Goal: Find specific page/section: Find specific page/section

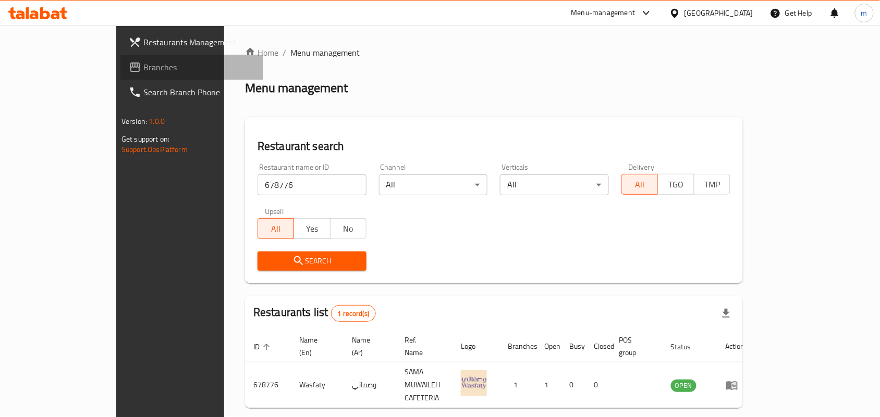
click at [143, 71] on span "Branches" at bounding box center [199, 67] width 112 height 13
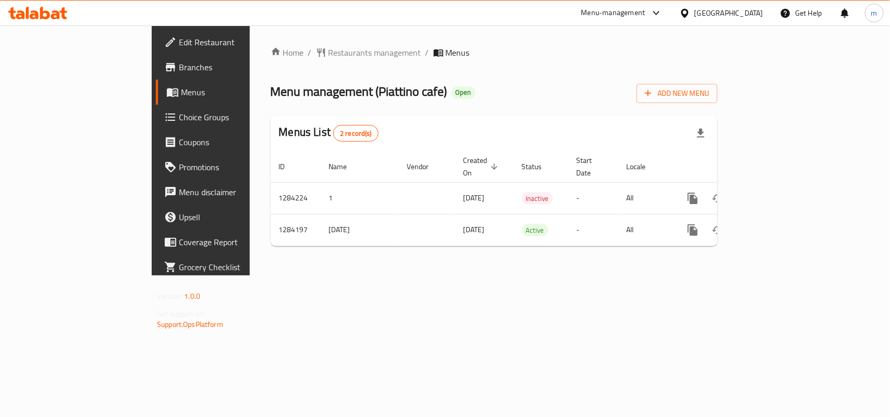
click at [328, 50] on span "Restaurants management" at bounding box center [374, 52] width 93 height 13
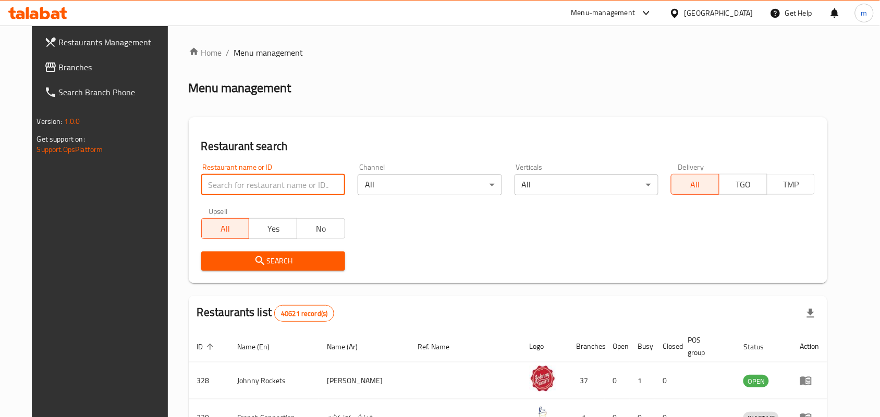
click at [261, 193] on input "search" at bounding box center [273, 185] width 144 height 21
paste input "695605"
type input "695605"
click button "Search" at bounding box center [273, 261] width 144 height 19
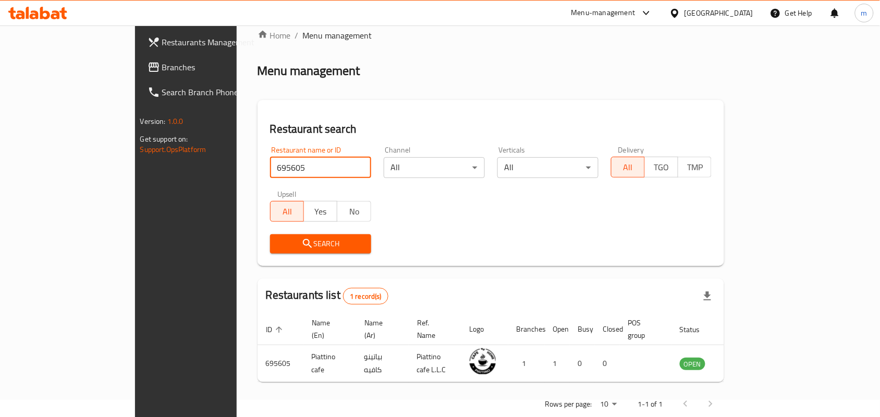
scroll to position [27, 0]
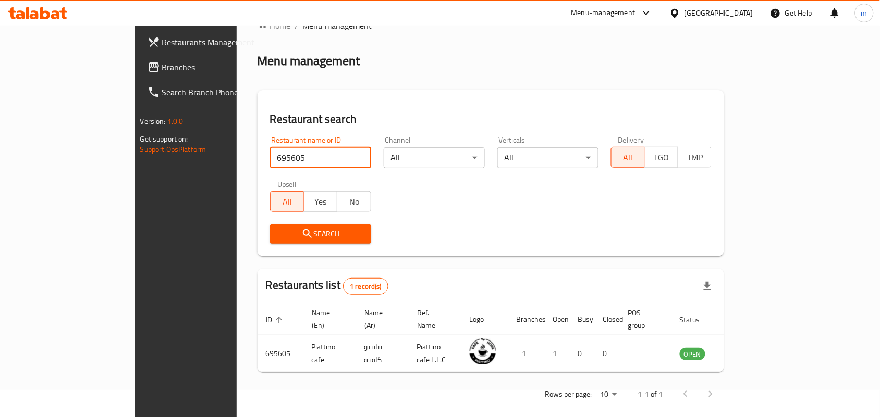
click at [162, 71] on span "Branches" at bounding box center [218, 67] width 112 height 13
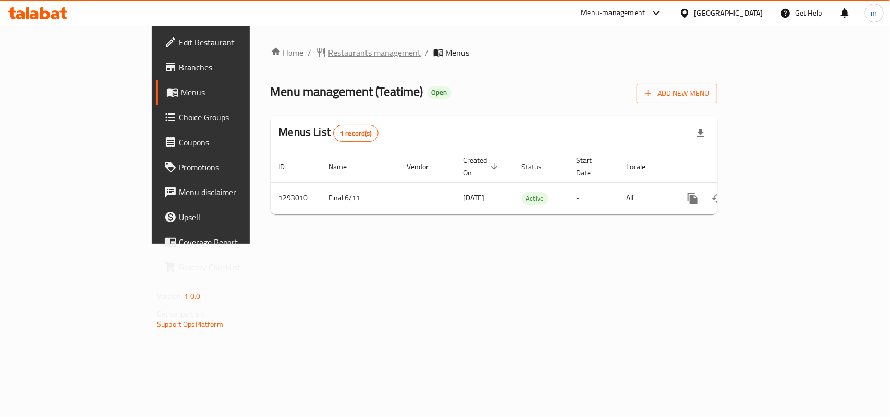
click at [328, 50] on span "Restaurants management" at bounding box center [374, 52] width 93 height 13
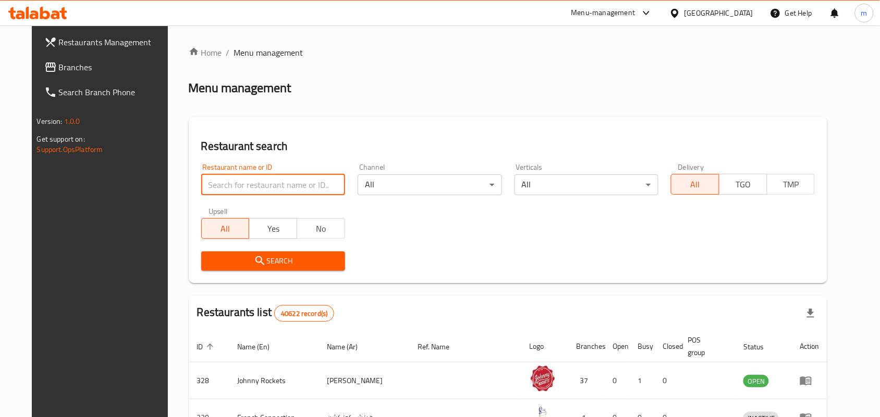
click at [287, 187] on input "search" at bounding box center [273, 185] width 144 height 21
paste input "699330"
type input "699330"
click button "Search" at bounding box center [273, 261] width 144 height 19
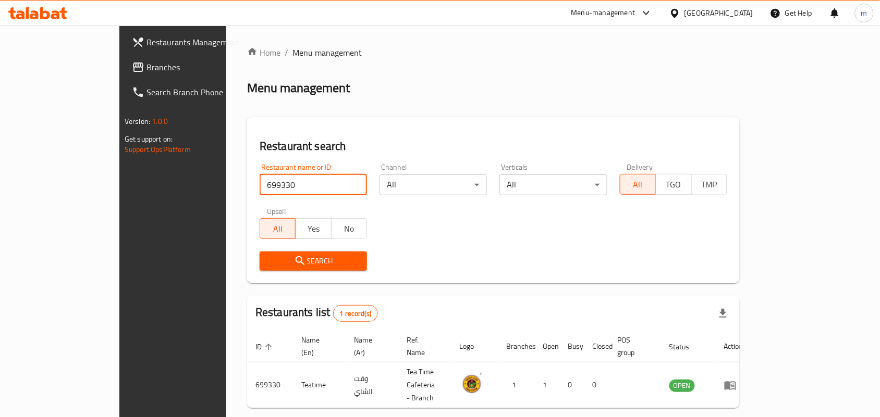
click at [146, 64] on span "Branches" at bounding box center [202, 67] width 112 height 13
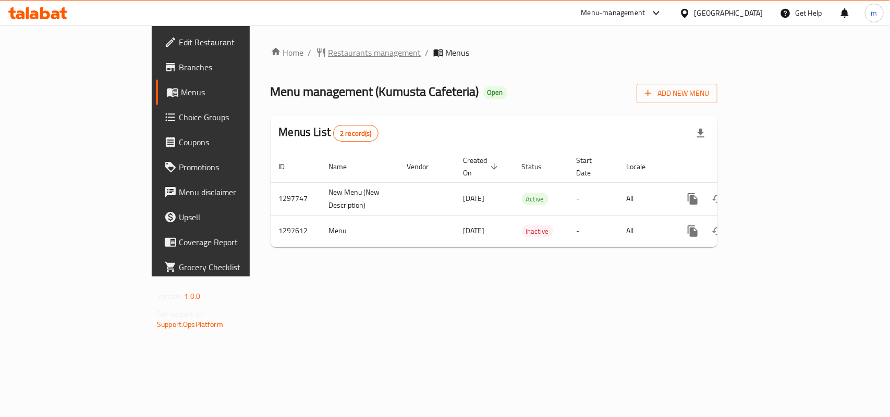
click at [328, 53] on span "Restaurants management" at bounding box center [374, 52] width 93 height 13
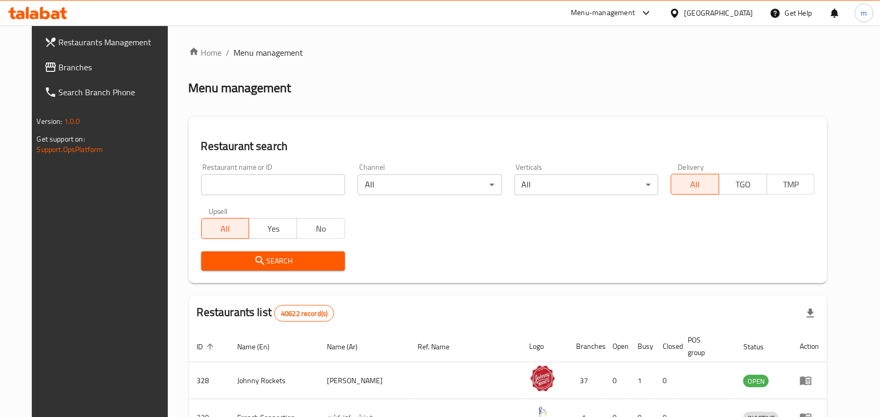
click at [263, 185] on input "search" at bounding box center [273, 185] width 144 height 21
paste input "700510"
type input "700510"
click button "Search" at bounding box center [273, 261] width 144 height 19
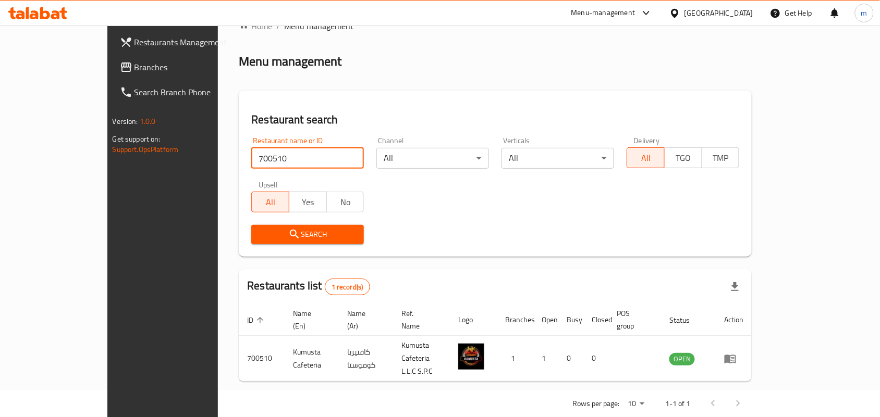
scroll to position [27, 0]
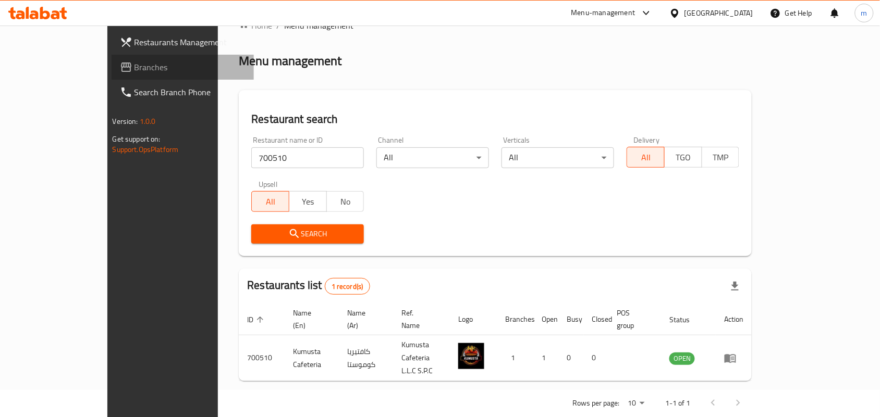
click at [134, 68] on span "Branches" at bounding box center [190, 67] width 112 height 13
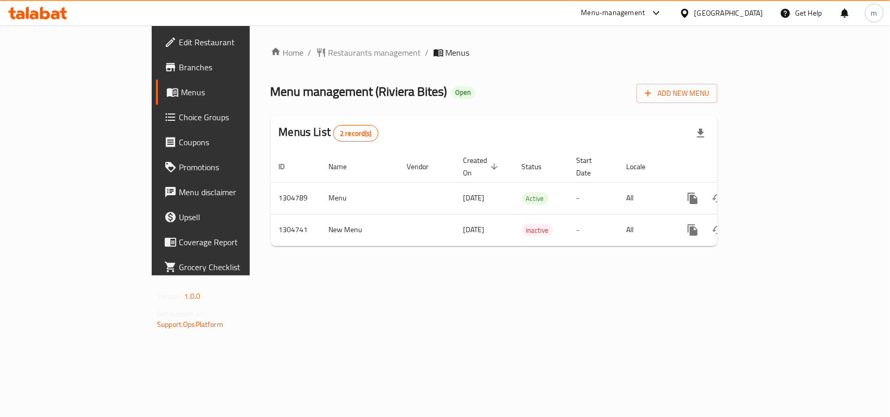
click at [179, 67] on span "Branches" at bounding box center [235, 67] width 113 height 13
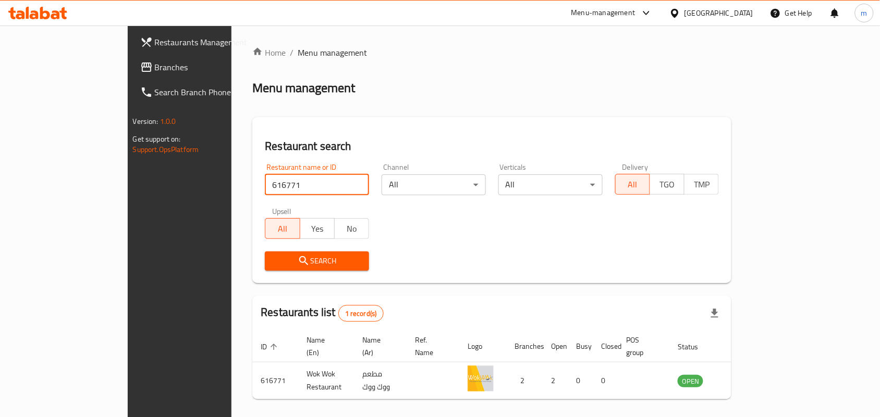
click at [741, 14] on div "Qatar" at bounding box center [718, 12] width 69 height 11
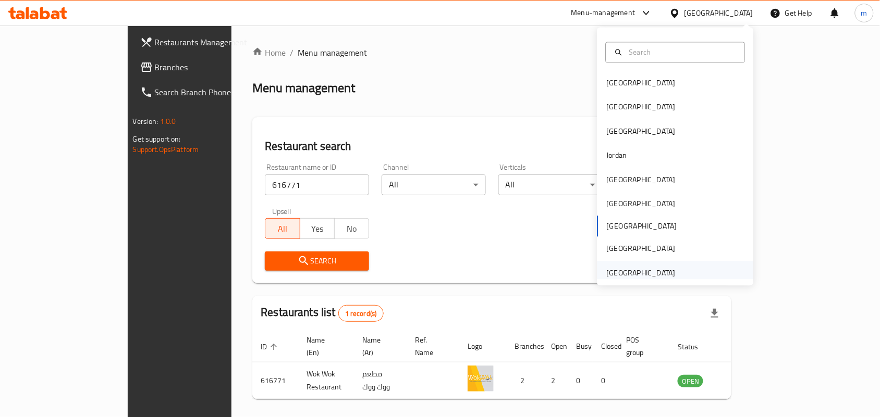
click at [652, 269] on div "[GEOGRAPHIC_DATA]" at bounding box center [641, 272] width 69 height 11
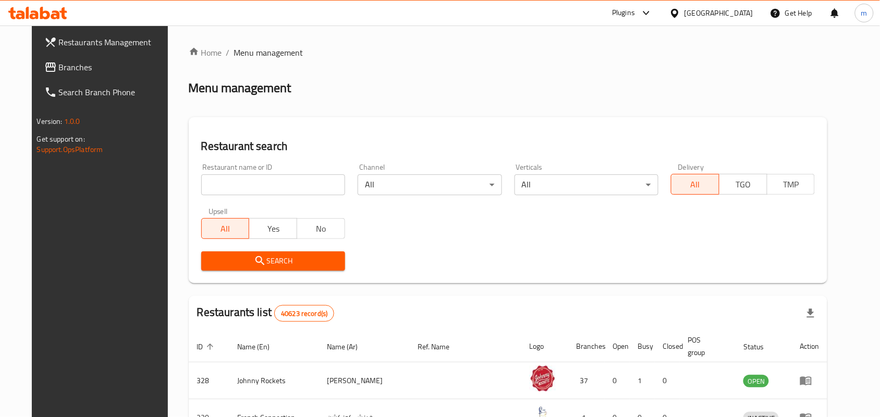
click at [59, 68] on span "Branches" at bounding box center [115, 67] width 112 height 13
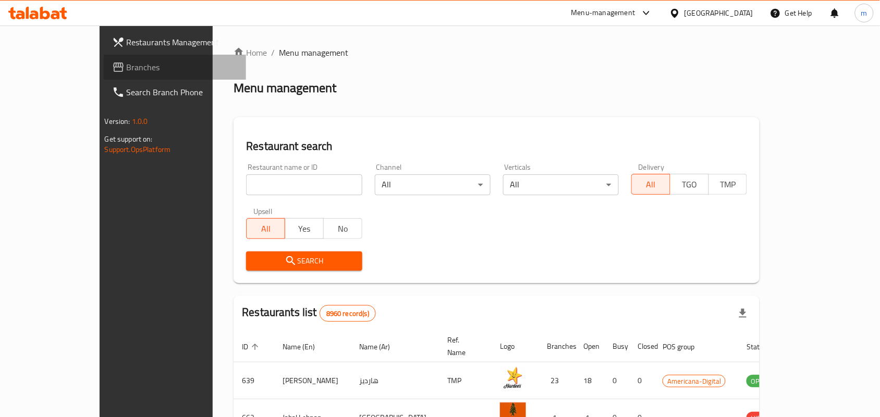
click at [127, 61] on span "Branches" at bounding box center [183, 67] width 112 height 13
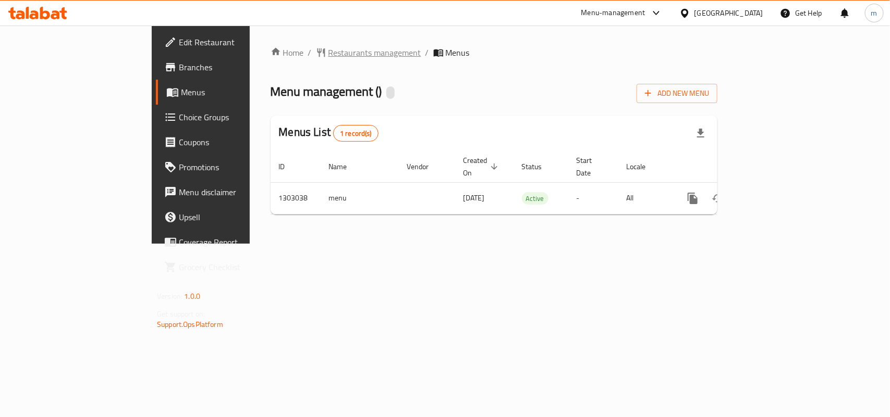
click at [328, 50] on span "Restaurants management" at bounding box center [374, 52] width 93 height 13
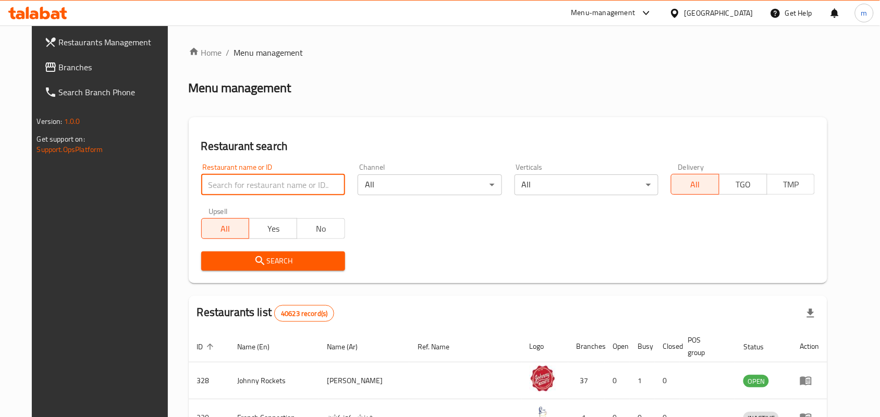
click at [235, 188] on input "search" at bounding box center [273, 185] width 144 height 21
paste input "702674"
type input "702674"
click button "Search" at bounding box center [273, 261] width 144 height 19
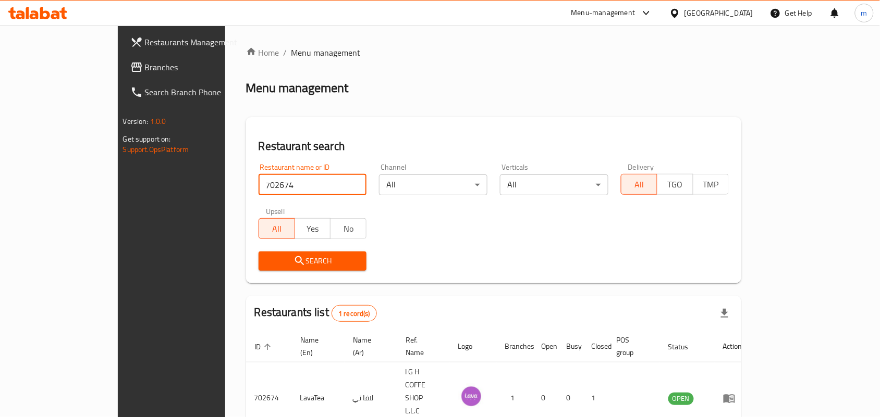
scroll to position [27, 0]
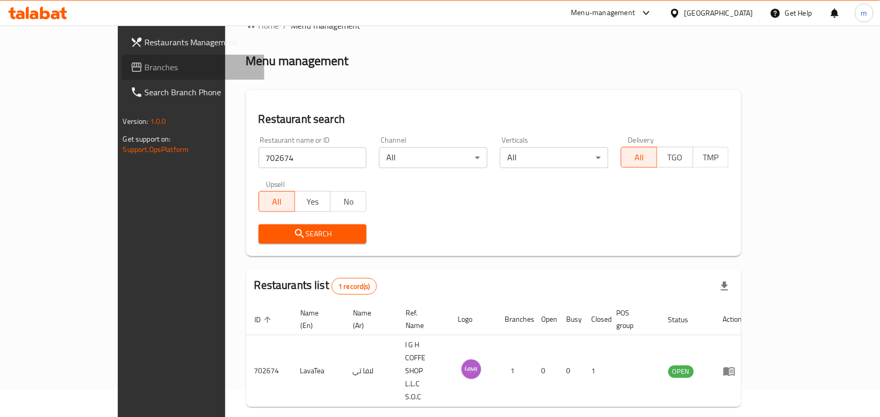
click at [145, 68] on span "Branches" at bounding box center [201, 67] width 112 height 13
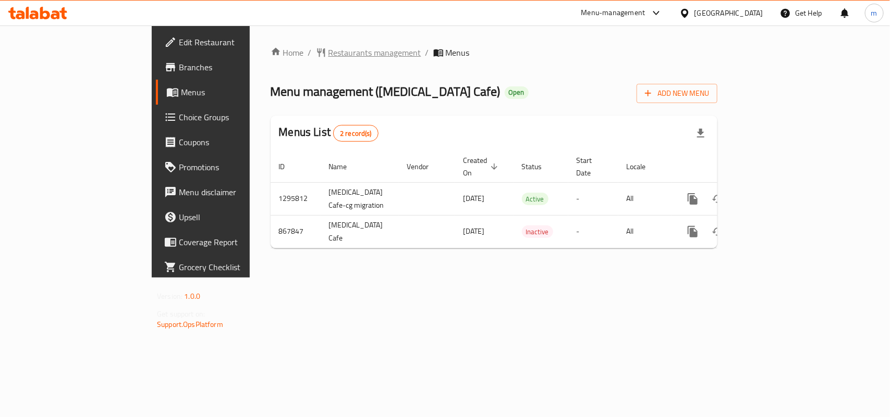
click at [328, 52] on span "Restaurants management" at bounding box center [374, 52] width 93 height 13
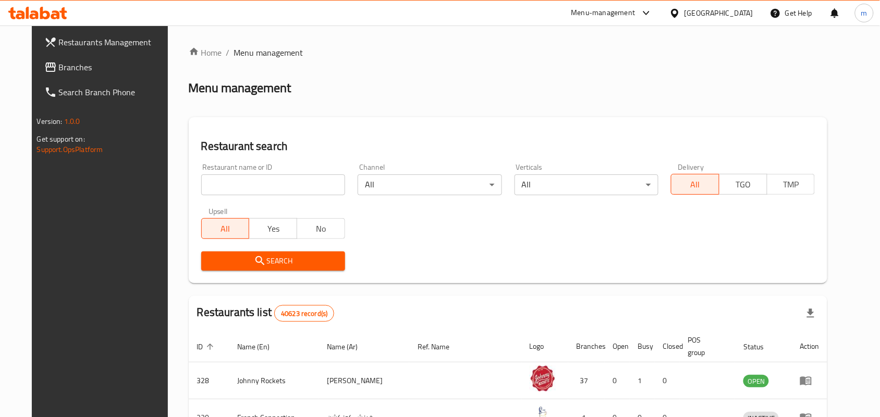
click at [248, 185] on input "search" at bounding box center [273, 185] width 144 height 21
paste input "656247"
type input "656247"
click button "Search" at bounding box center [273, 261] width 144 height 19
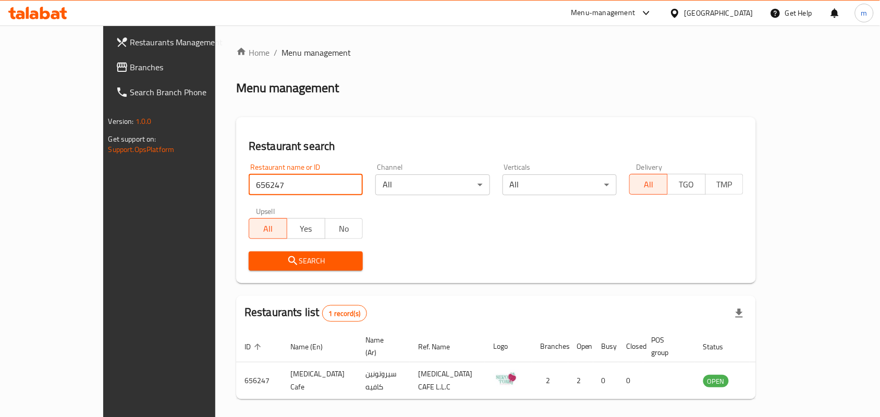
scroll to position [27, 0]
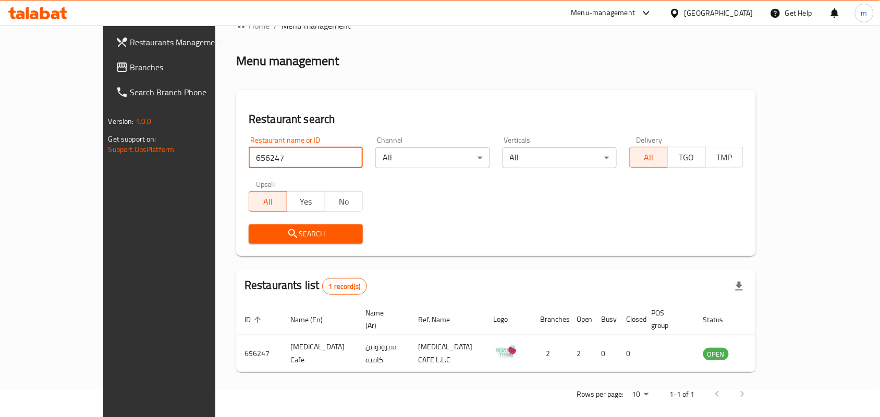
click at [130, 68] on span "Branches" at bounding box center [186, 67] width 112 height 13
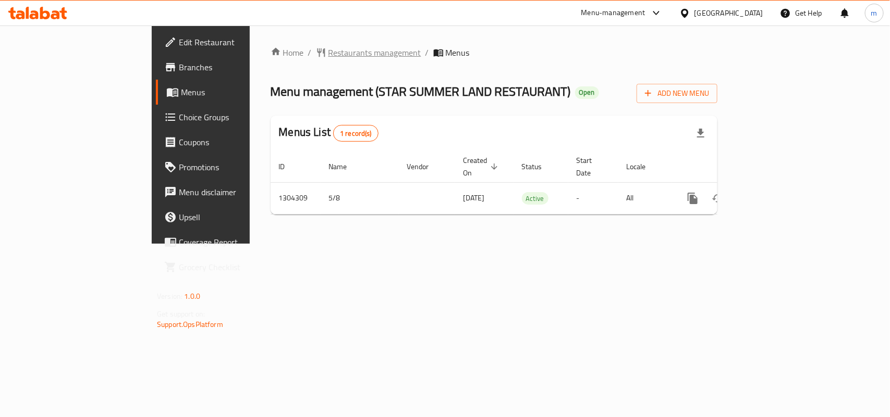
click at [328, 54] on span "Restaurants management" at bounding box center [374, 52] width 93 height 13
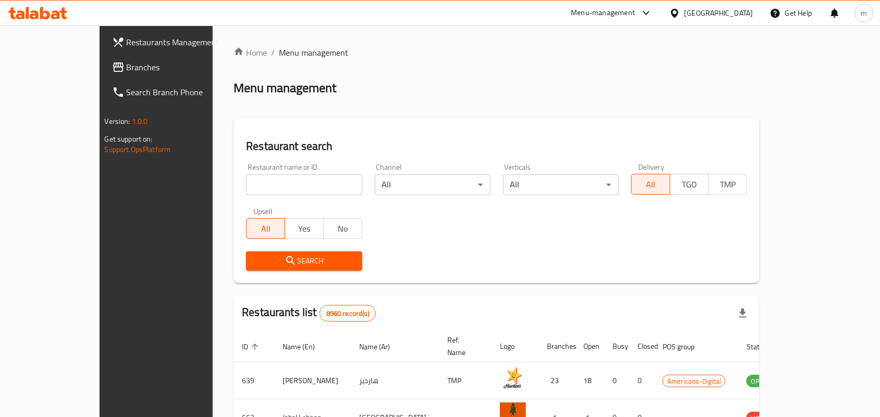
click at [255, 185] on input "search" at bounding box center [304, 185] width 116 height 21
paste input "703166"
type input "703166"
click button "Search" at bounding box center [304, 261] width 116 height 19
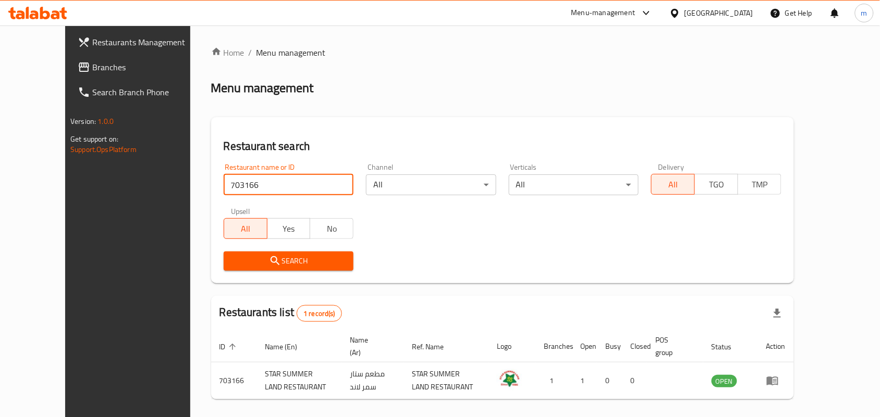
click at [92, 63] on span "Branches" at bounding box center [148, 67] width 112 height 13
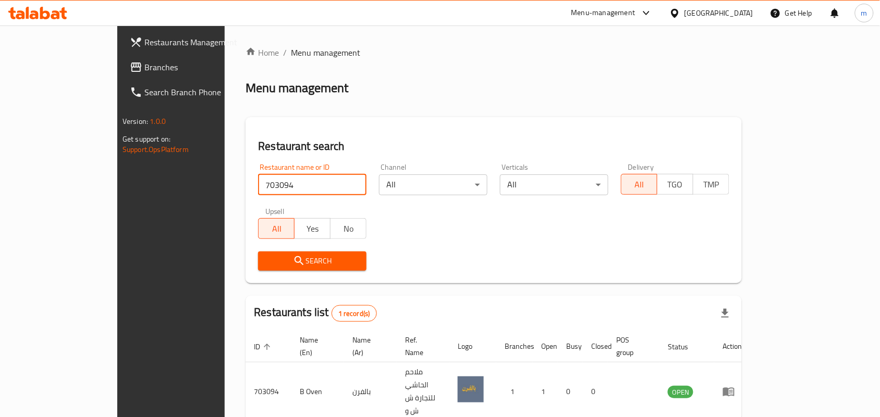
click at [144, 67] on span "Branches" at bounding box center [200, 67] width 112 height 13
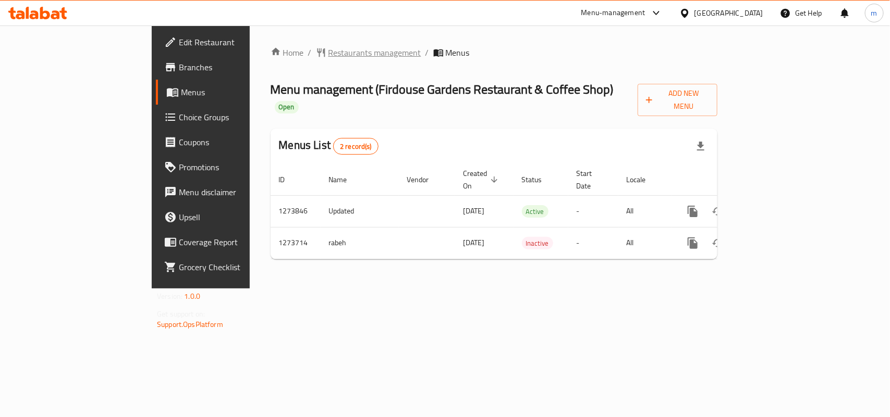
click at [328, 50] on span "Restaurants management" at bounding box center [374, 52] width 93 height 13
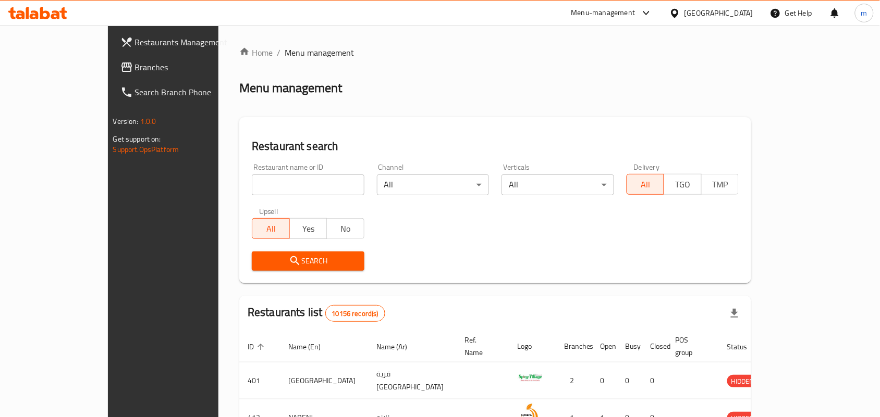
click at [273, 184] on input "search" at bounding box center [308, 185] width 113 height 21
paste input "690927"
type input "690927"
click button "Search" at bounding box center [308, 261] width 113 height 19
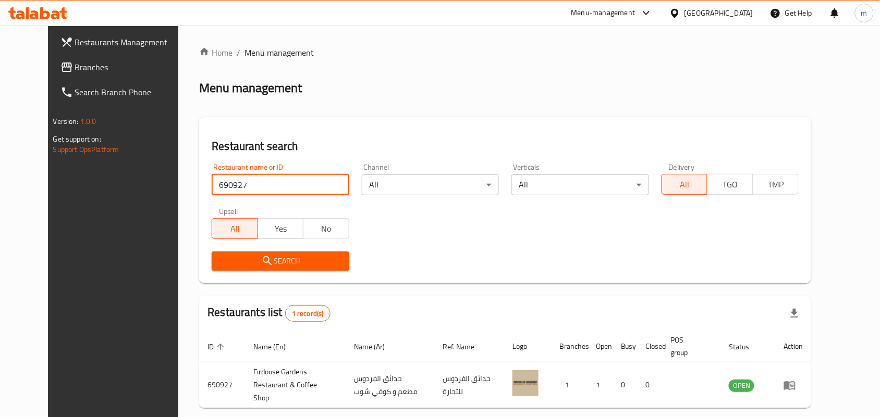
scroll to position [39, 0]
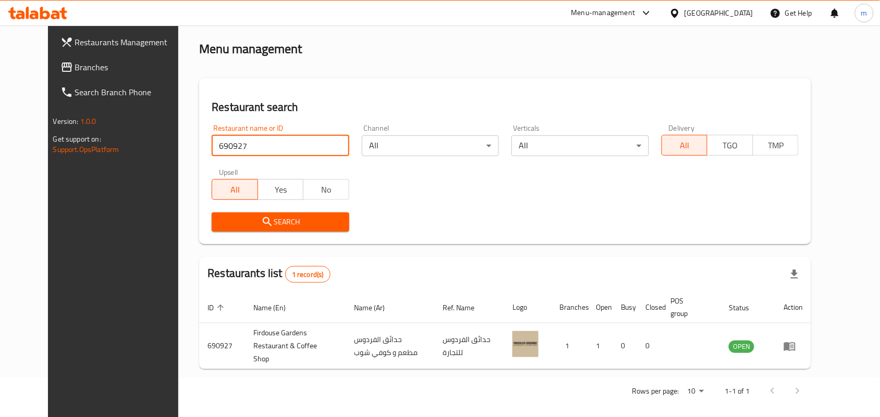
click at [75, 66] on span "Branches" at bounding box center [131, 67] width 112 height 13
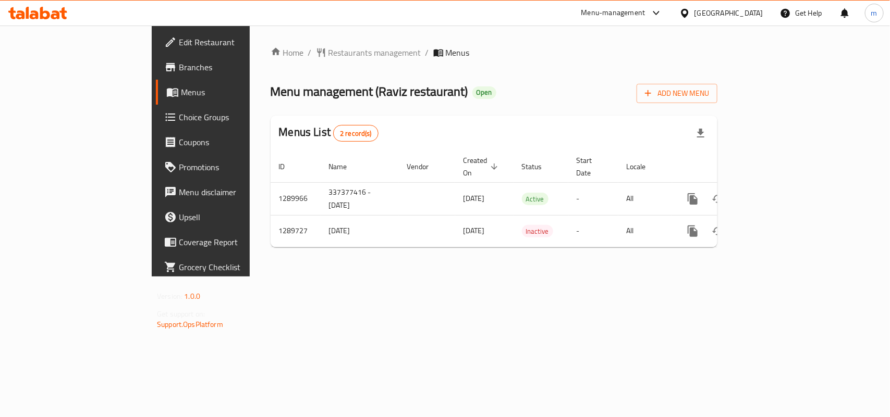
click at [328, 51] on span "Restaurants management" at bounding box center [374, 52] width 93 height 13
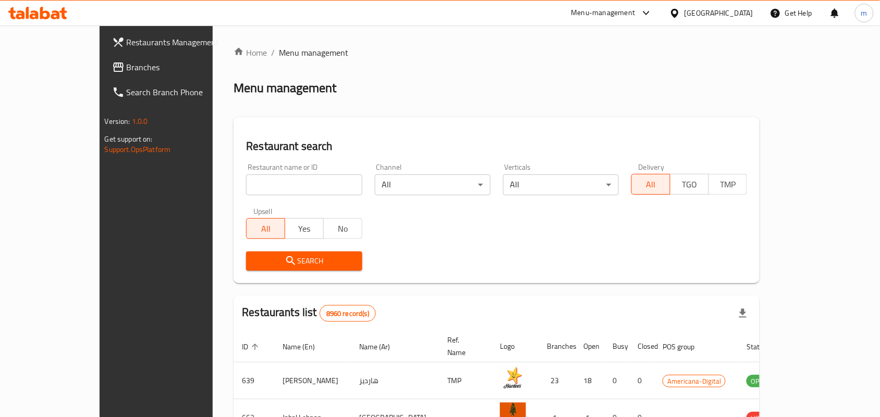
click at [258, 185] on input "search" at bounding box center [304, 185] width 116 height 21
paste input "697815"
type input "697815"
click button "Search" at bounding box center [304, 261] width 116 height 19
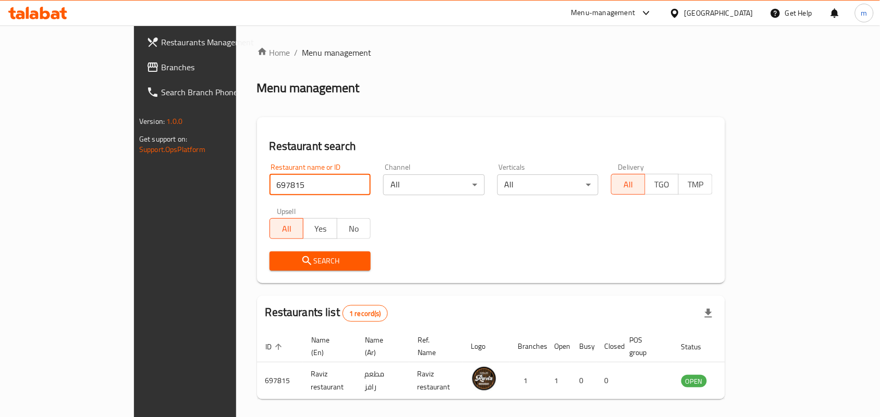
scroll to position [27, 0]
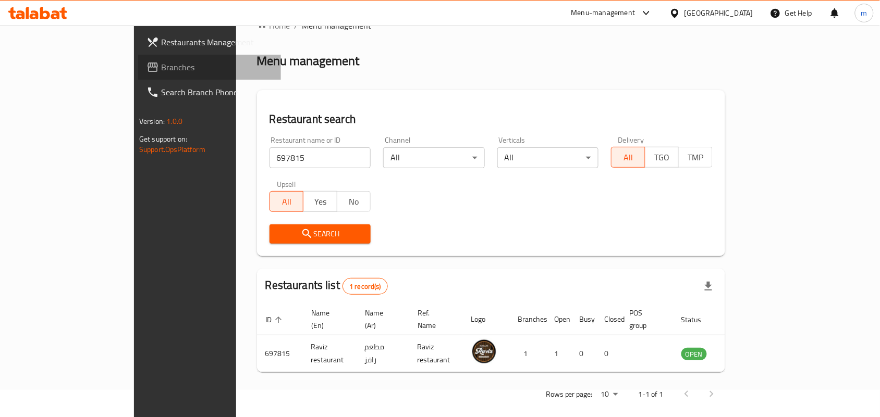
click at [161, 66] on span "Branches" at bounding box center [217, 67] width 112 height 13
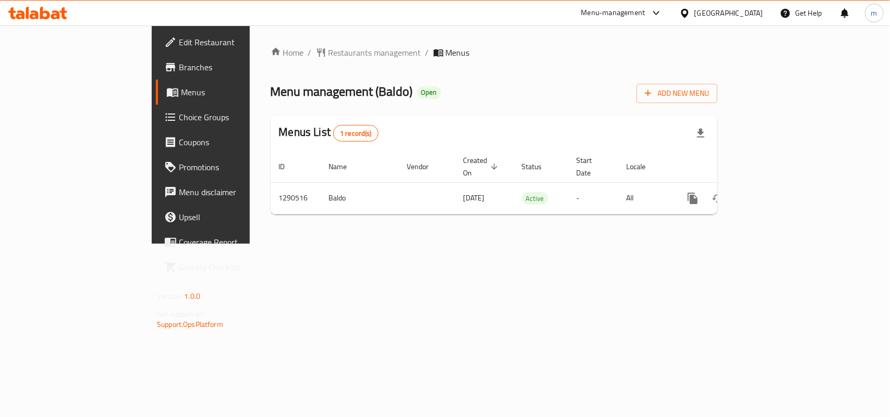
click at [181, 96] on span "Menus" at bounding box center [236, 92] width 111 height 13
click at [328, 52] on span "Restaurants management" at bounding box center [374, 52] width 93 height 13
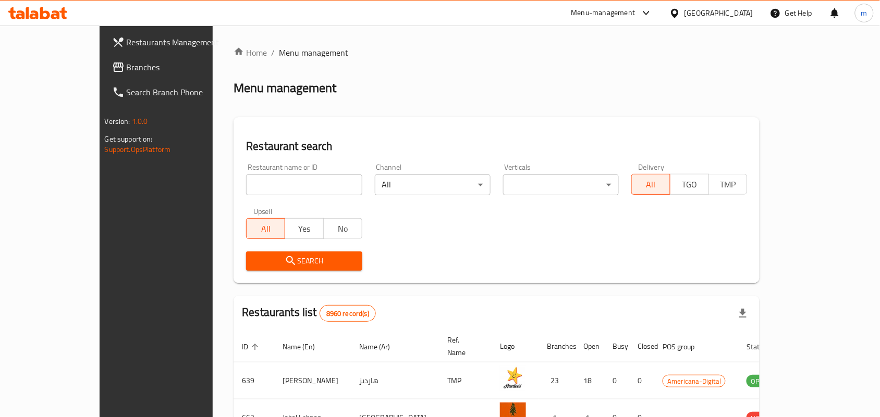
click at [265, 183] on input "search" at bounding box center [304, 185] width 116 height 21
paste input "698240"
type input "698240"
click button "Search" at bounding box center [304, 261] width 116 height 19
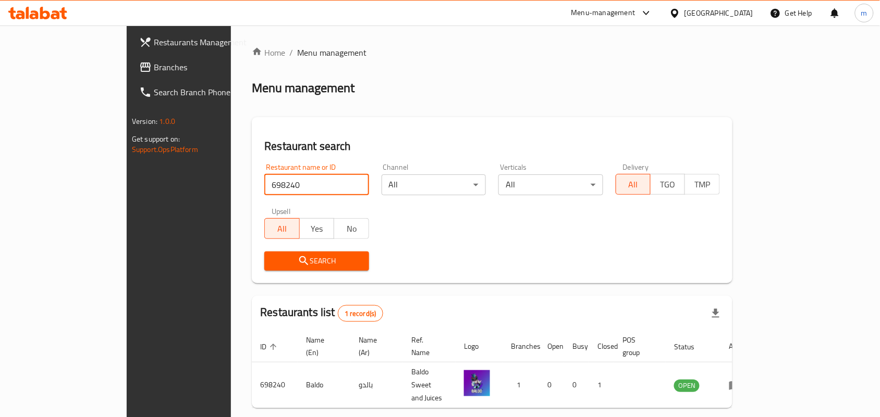
click at [131, 73] on link "Branches" at bounding box center [202, 67] width 143 height 25
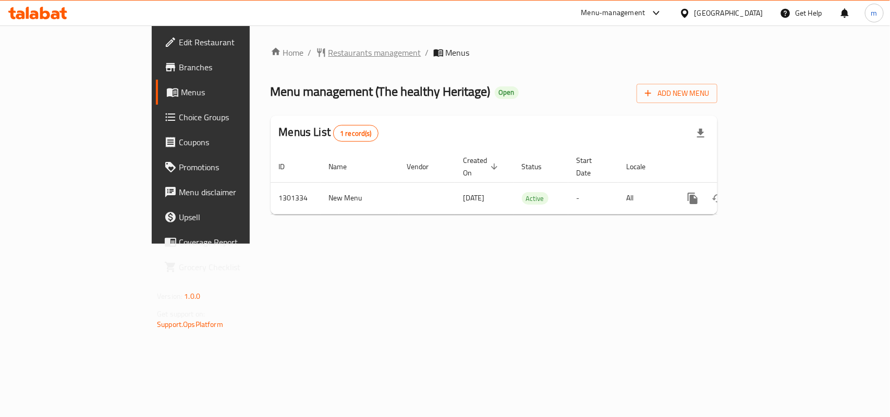
click at [328, 52] on span "Restaurants management" at bounding box center [374, 52] width 93 height 13
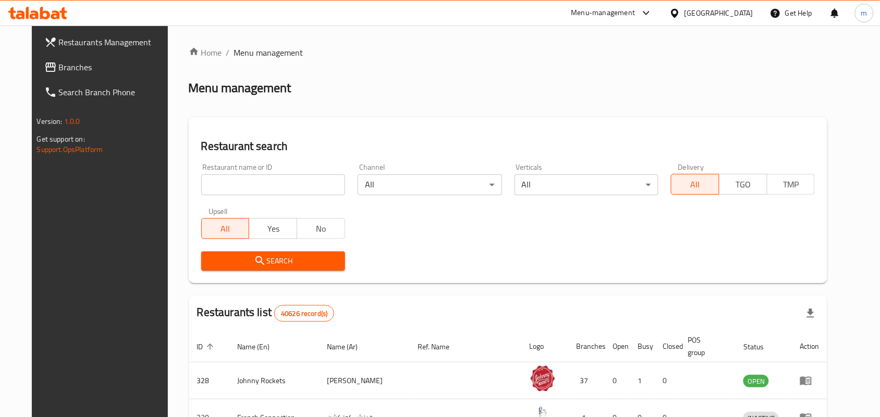
click at [260, 180] on input "search" at bounding box center [273, 185] width 144 height 21
paste input "701977"
type input "701977"
click button "Search" at bounding box center [273, 261] width 144 height 19
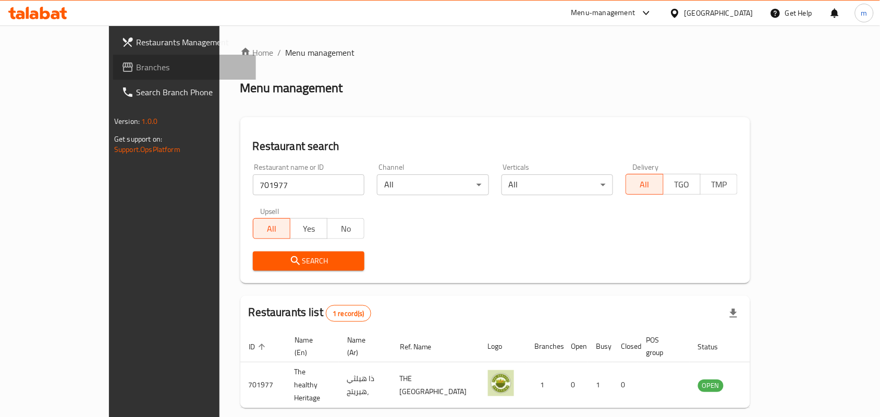
click at [136, 69] on span "Branches" at bounding box center [192, 67] width 112 height 13
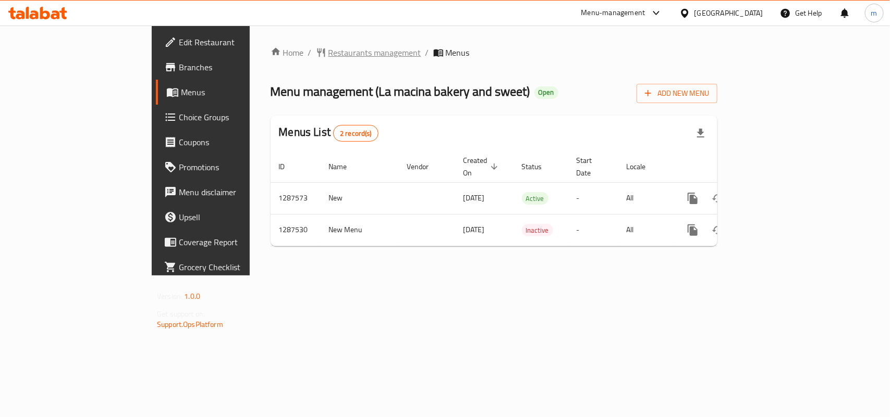
click at [328, 51] on span "Restaurants management" at bounding box center [374, 52] width 93 height 13
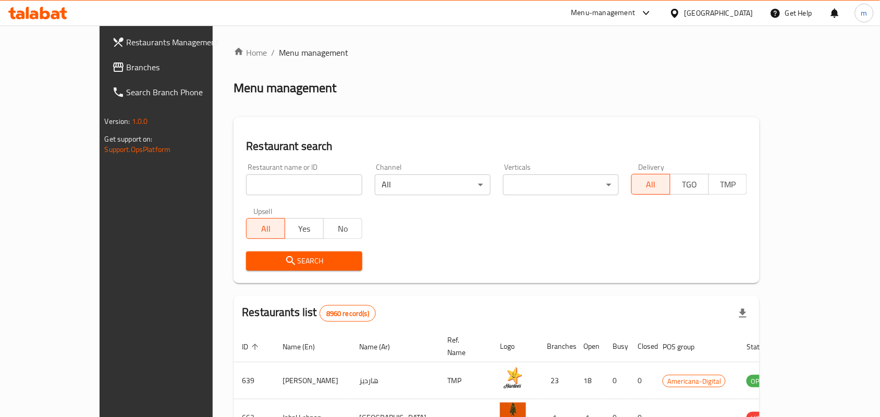
click at [267, 188] on input "search" at bounding box center [304, 185] width 116 height 21
paste input "696776"
type input "696776"
click button "Search" at bounding box center [304, 261] width 116 height 19
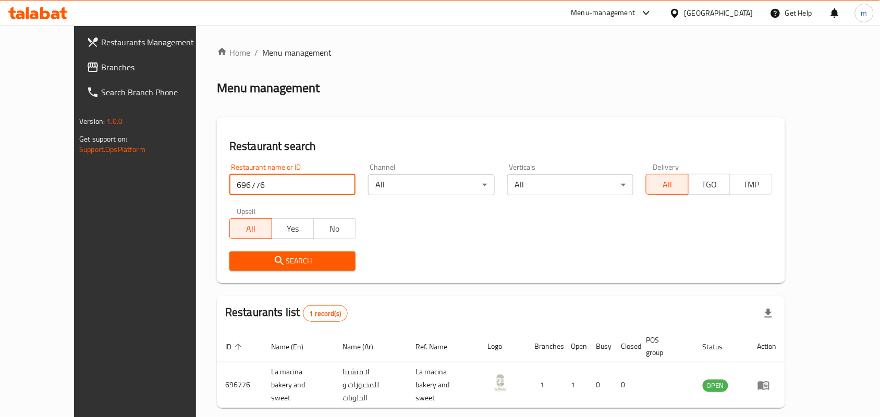
click at [78, 58] on link "Branches" at bounding box center [149, 67] width 143 height 25
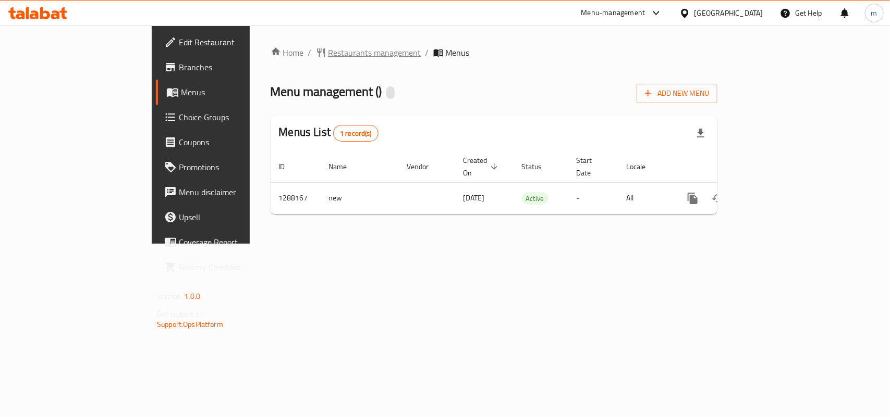
click at [328, 55] on span "Restaurants management" at bounding box center [374, 52] width 93 height 13
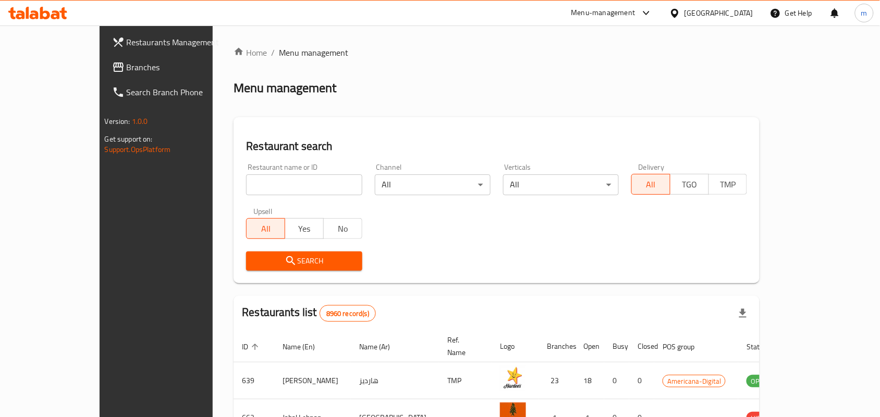
click at [246, 182] on input "search" at bounding box center [304, 185] width 116 height 21
paste input "697042"
type input "697042"
click button "Search" at bounding box center [304, 261] width 116 height 19
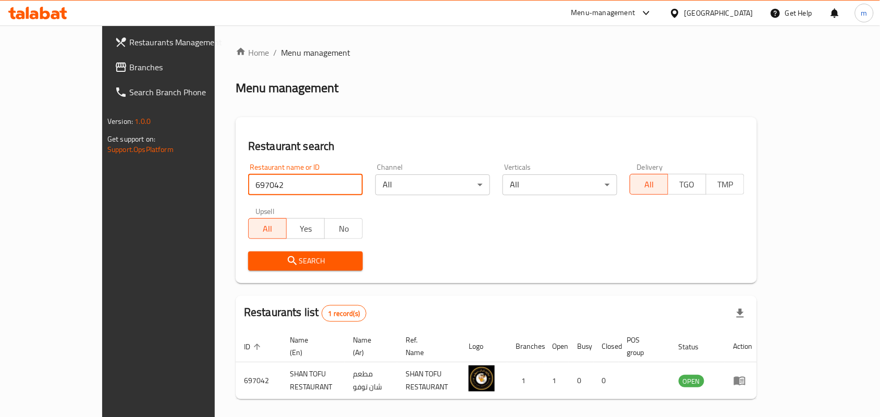
scroll to position [27, 0]
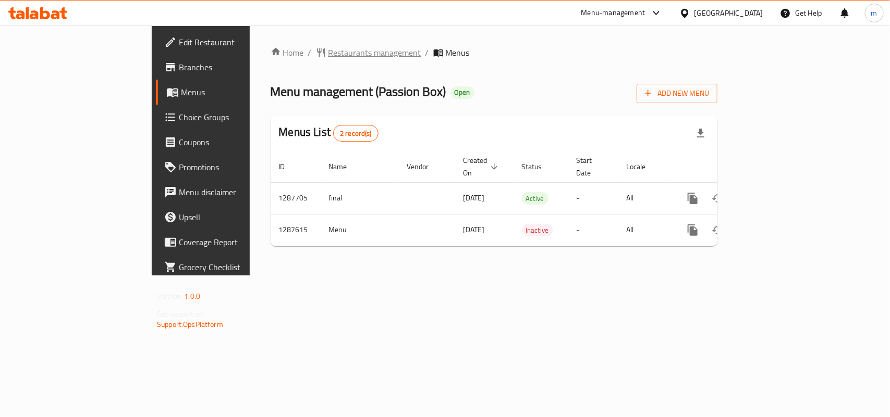
click at [328, 53] on span "Restaurants management" at bounding box center [374, 52] width 93 height 13
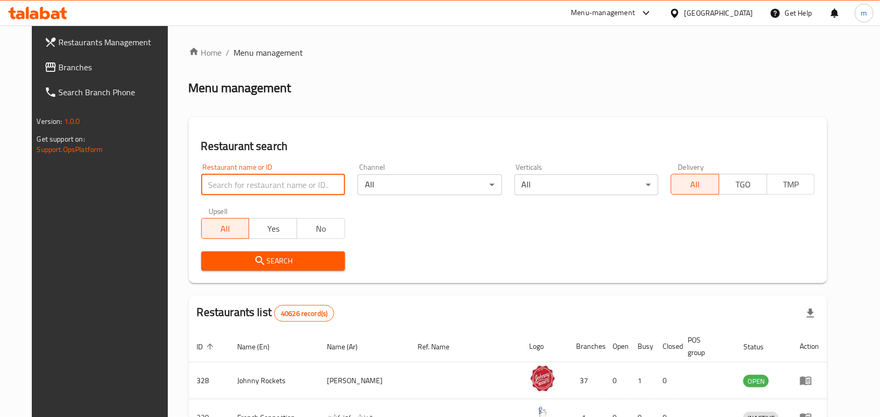
click at [265, 189] on input "search" at bounding box center [273, 185] width 144 height 21
paste input "696809"
type input "696809"
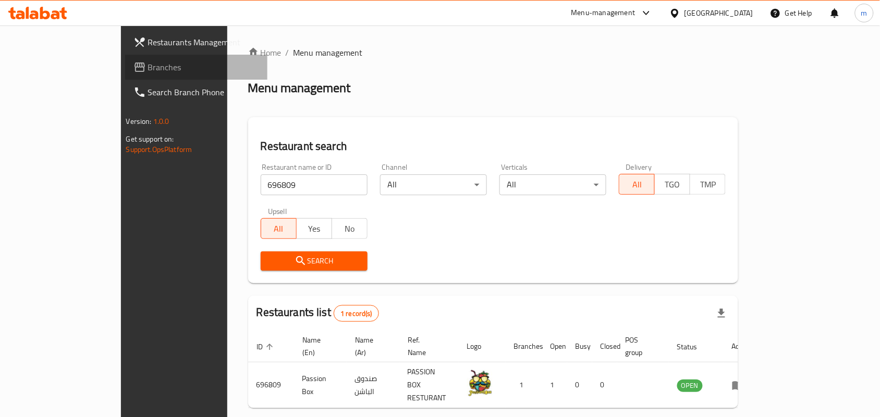
click at [148, 63] on span "Branches" at bounding box center [204, 67] width 112 height 13
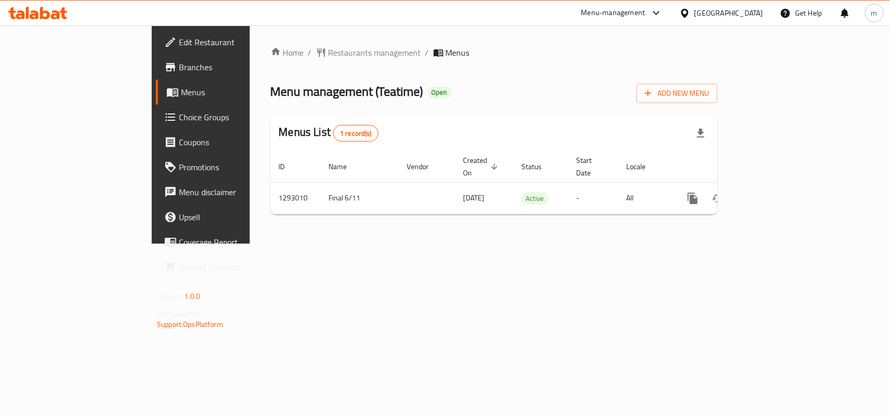
click at [328, 52] on span "Restaurants management" at bounding box center [374, 52] width 93 height 13
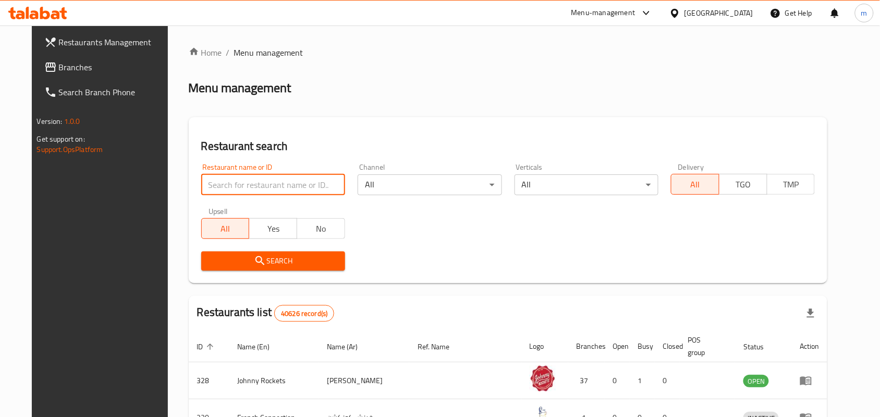
click at [255, 186] on input "search" at bounding box center [273, 185] width 144 height 21
paste input "699330"
type input "699330"
click button "Search" at bounding box center [273, 261] width 144 height 19
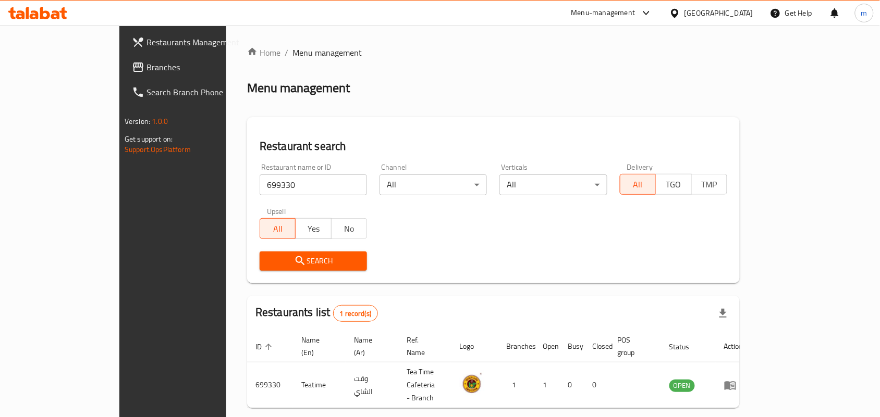
click at [146, 68] on span "Branches" at bounding box center [202, 67] width 112 height 13
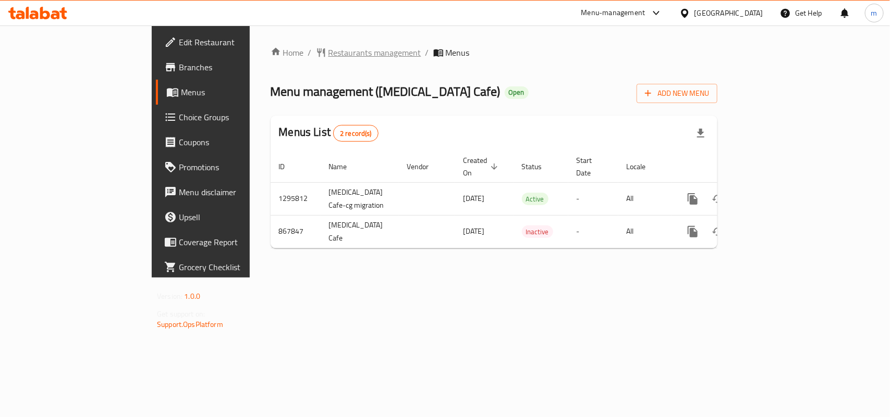
click at [328, 56] on span "Restaurants management" at bounding box center [374, 52] width 93 height 13
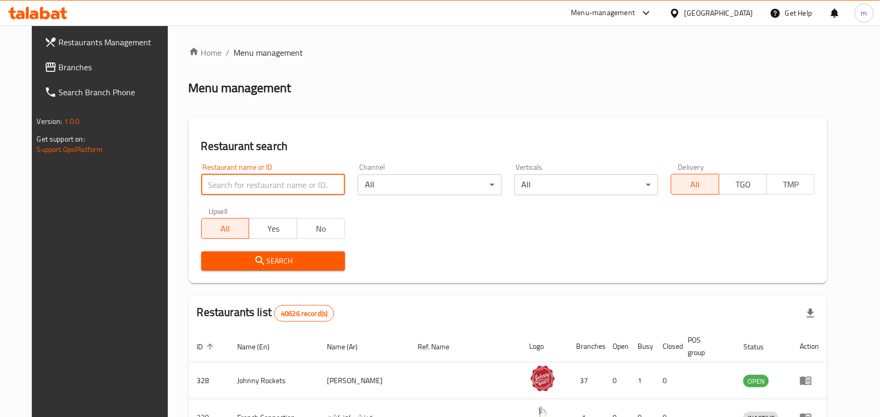
click at [264, 186] on input "search" at bounding box center [273, 185] width 144 height 21
paste input "656247"
type input "656247"
click button "Search" at bounding box center [273, 261] width 144 height 19
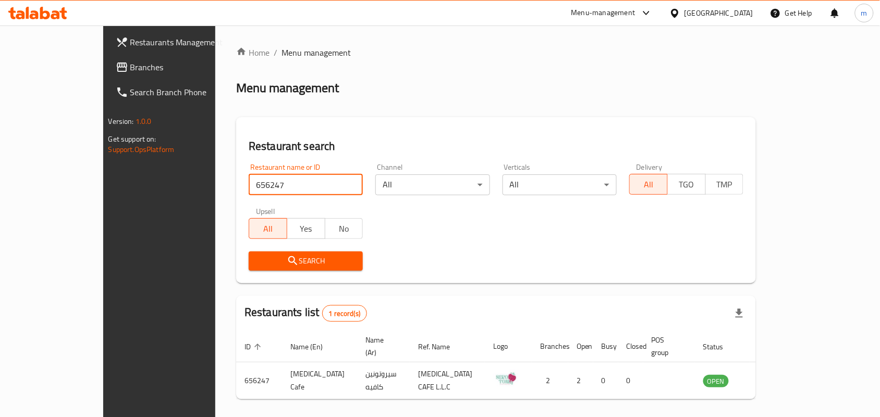
click at [130, 61] on span "Branches" at bounding box center [186, 67] width 112 height 13
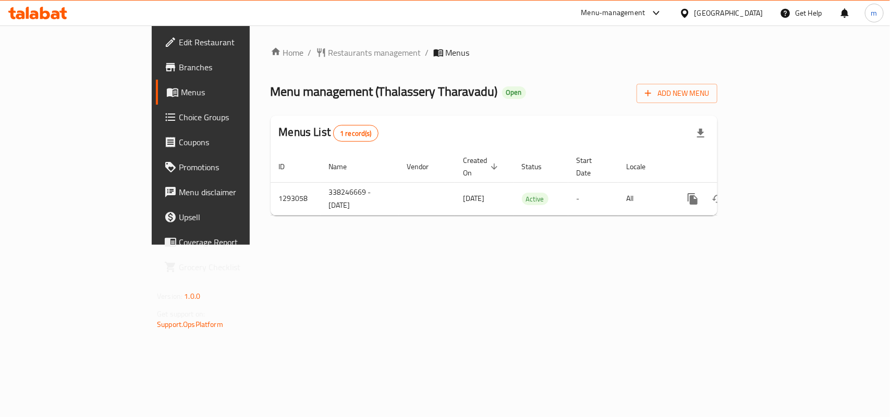
click at [328, 53] on span "Restaurants management" at bounding box center [374, 52] width 93 height 13
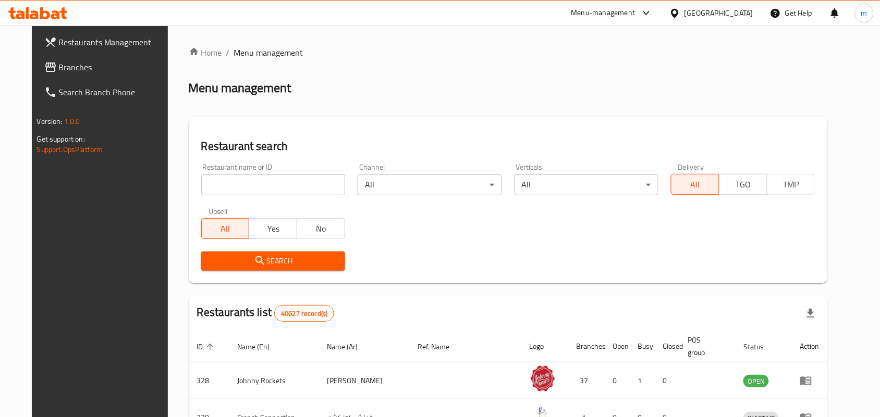
click at [245, 193] on input "search" at bounding box center [273, 185] width 144 height 21
paste input "699363"
type input "699363"
click button "Search" at bounding box center [273, 261] width 144 height 19
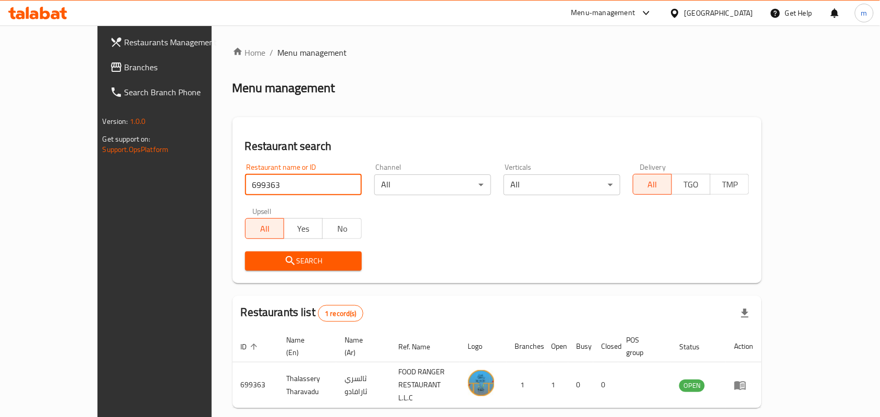
click at [125, 70] on span "Branches" at bounding box center [181, 67] width 112 height 13
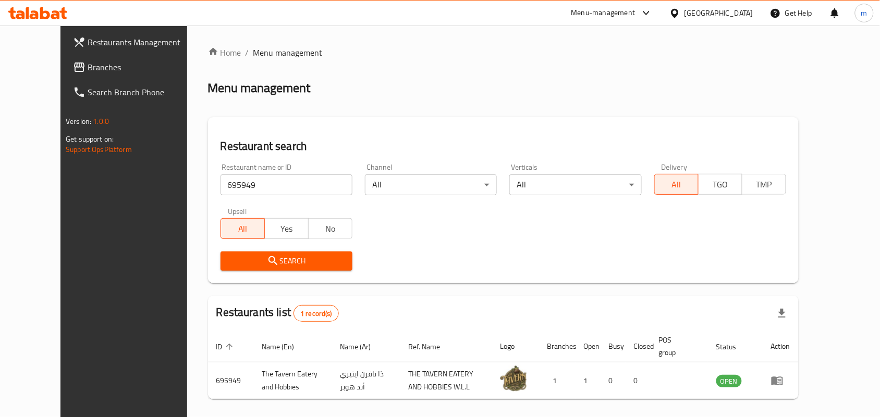
click at [88, 66] on span "Branches" at bounding box center [144, 67] width 112 height 13
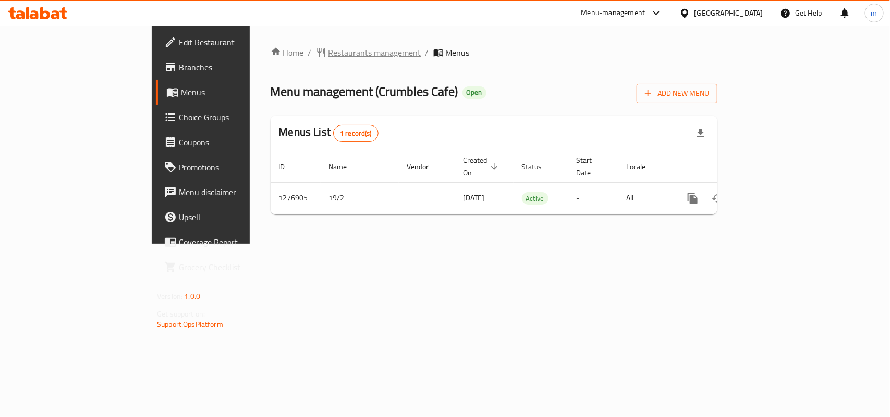
click at [328, 46] on span "Restaurants management" at bounding box center [374, 52] width 93 height 13
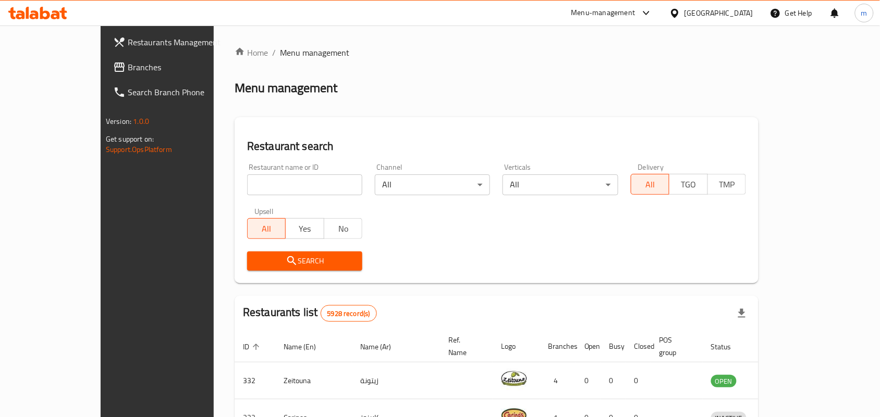
click at [259, 180] on input "search" at bounding box center [304, 185] width 115 height 21
paste input "692201"
type input "692201"
click button "Search" at bounding box center [304, 261] width 115 height 19
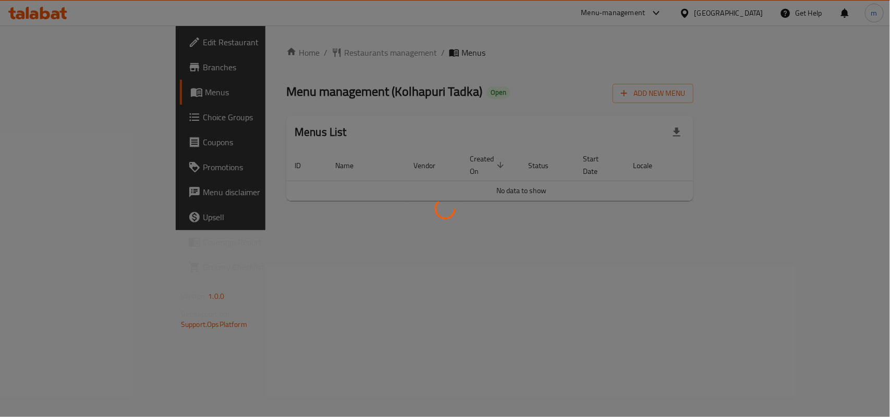
click at [278, 52] on div at bounding box center [445, 208] width 890 height 417
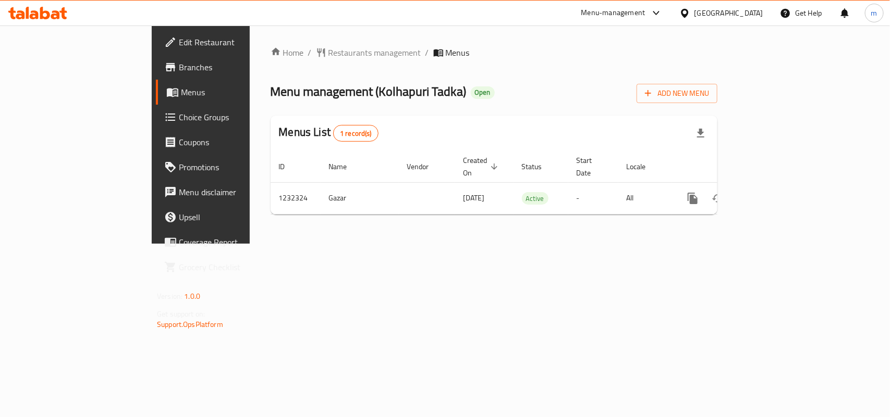
click at [328, 52] on span "Restaurants management" at bounding box center [374, 52] width 93 height 13
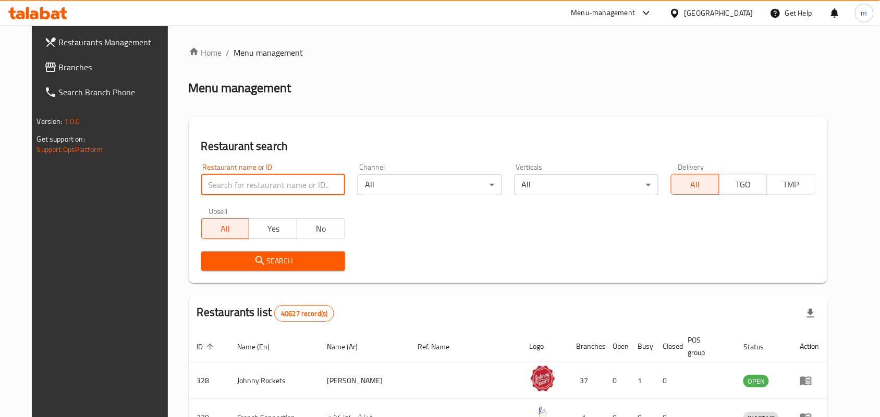
click at [253, 182] on input "search" at bounding box center [273, 185] width 144 height 21
paste input "677733"
type input "677733"
click button "Search" at bounding box center [273, 261] width 144 height 19
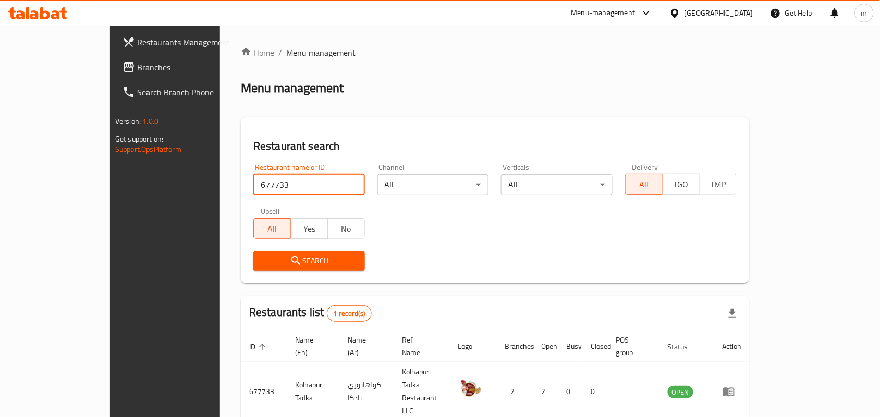
click at [137, 64] on span "Branches" at bounding box center [193, 67] width 112 height 13
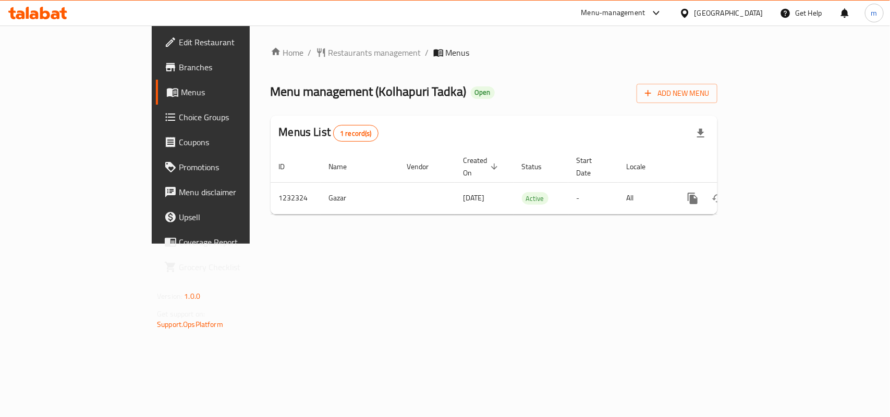
click at [328, 51] on span "Restaurants management" at bounding box center [374, 52] width 93 height 13
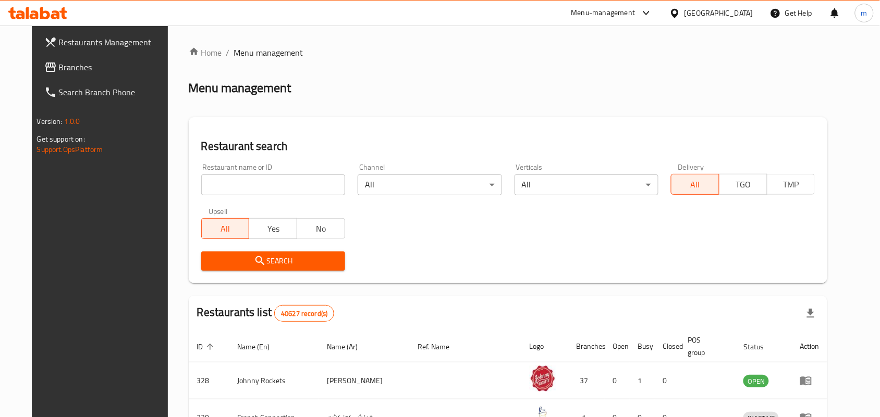
click at [241, 189] on input "search" at bounding box center [273, 185] width 144 height 21
paste input "677733"
type input "677733"
click button "Search" at bounding box center [273, 261] width 144 height 19
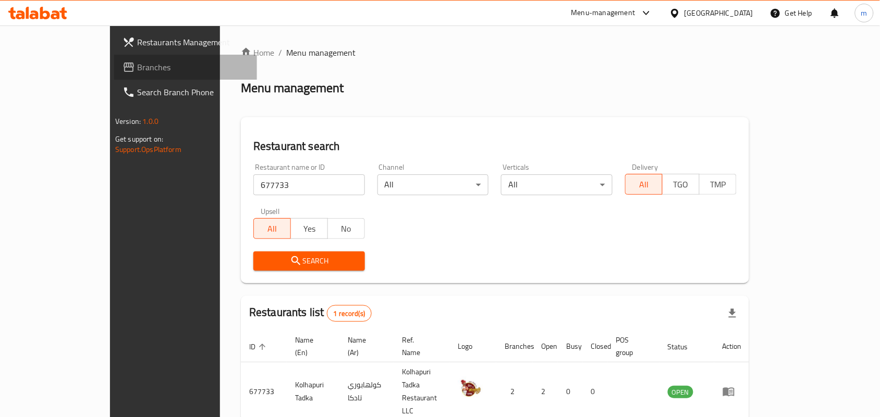
click at [137, 69] on span "Branches" at bounding box center [193, 67] width 112 height 13
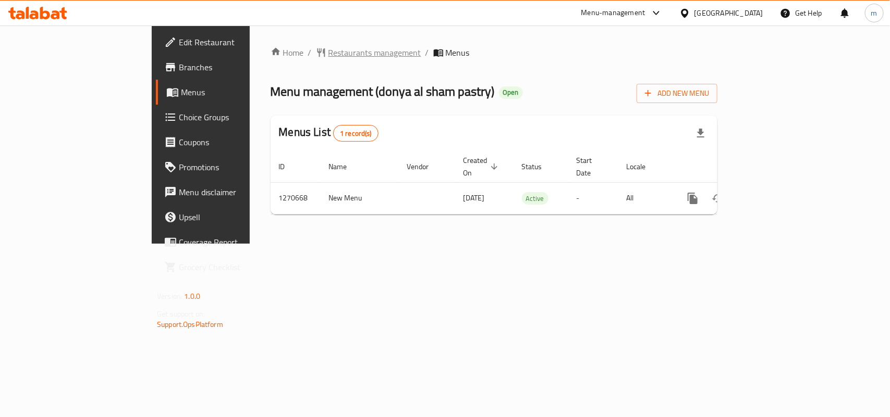
click at [328, 56] on span "Restaurants management" at bounding box center [374, 52] width 93 height 13
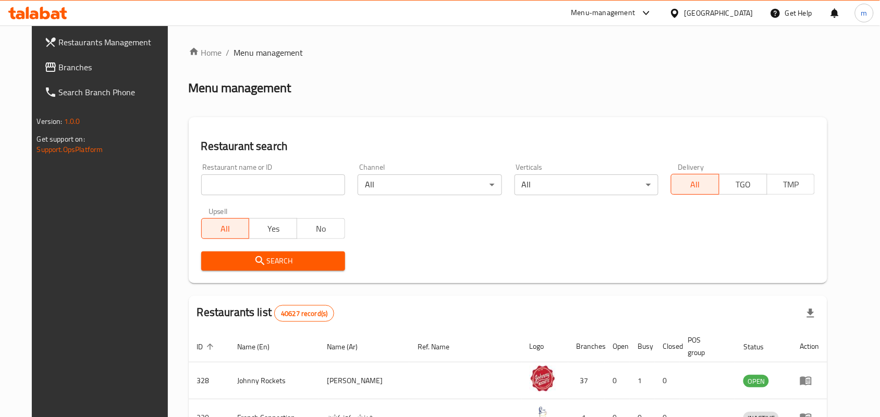
click at [245, 188] on input "search" at bounding box center [273, 185] width 144 height 21
paste input "689311"
type input "689311"
click button "Search" at bounding box center [273, 261] width 144 height 19
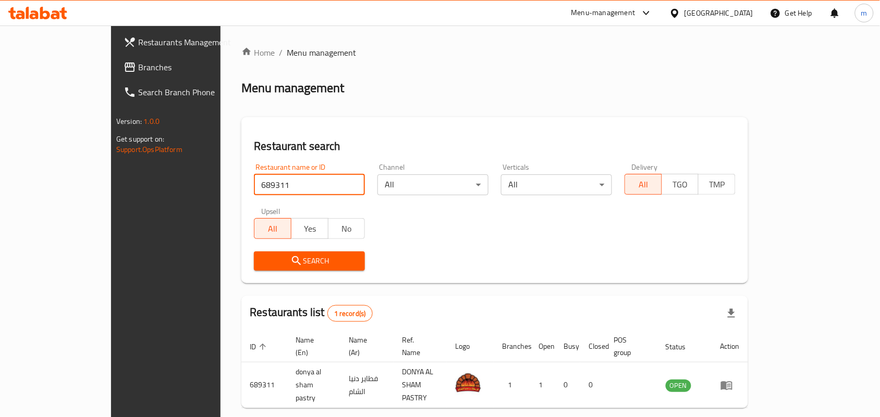
scroll to position [27, 0]
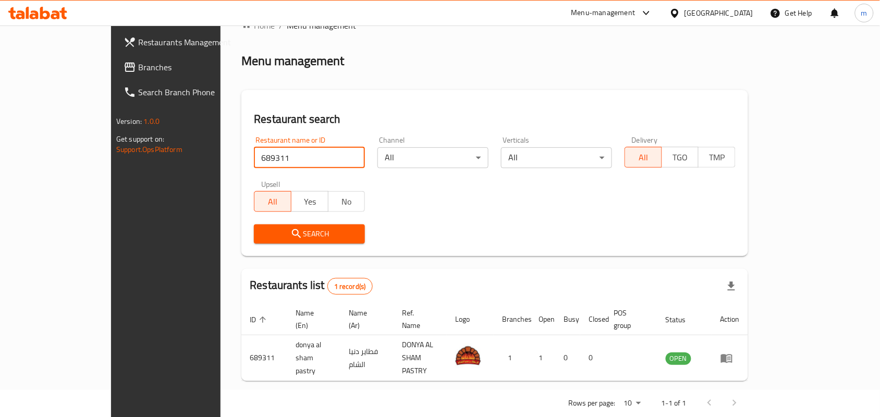
click at [138, 64] on span "Branches" at bounding box center [194, 67] width 112 height 13
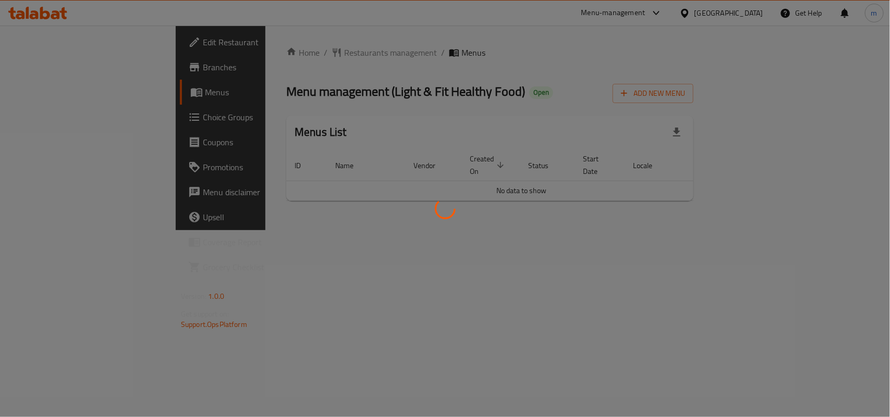
click at [267, 42] on div at bounding box center [445, 208] width 890 height 417
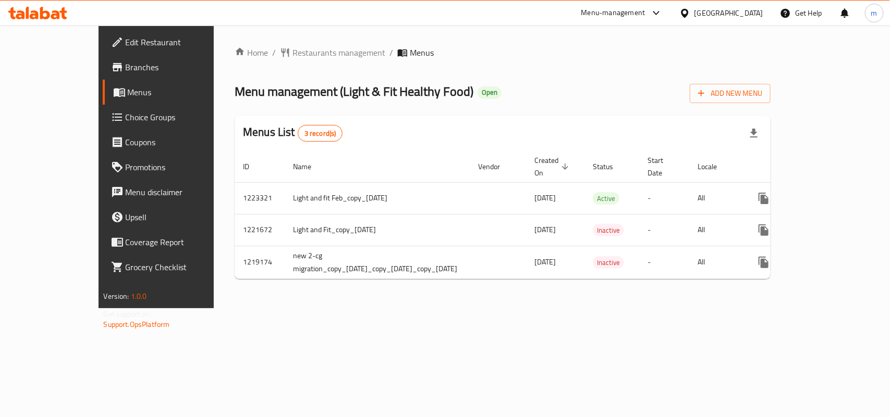
click at [262, 64] on div "Home / Restaurants management / Menus Menu management ( Light & Fit Healthy Foo…" at bounding box center [503, 166] width 536 height 241
click at [292, 59] on span "Restaurants management" at bounding box center [338, 52] width 93 height 13
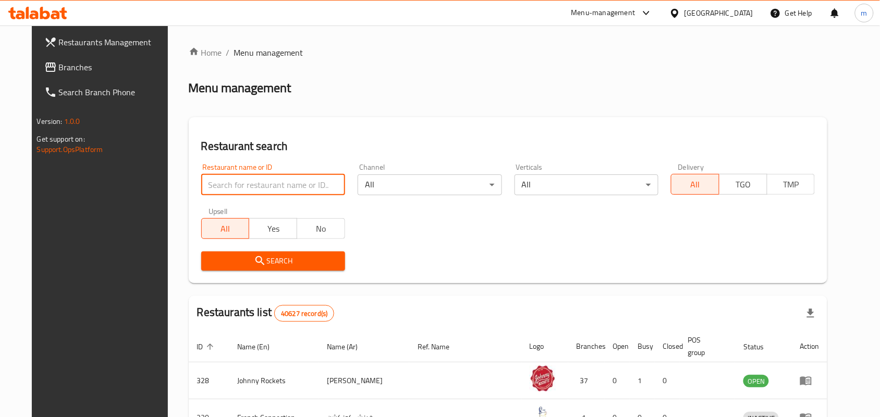
click at [290, 178] on input "search" at bounding box center [273, 185] width 144 height 21
paste input "633912"
type input "633912"
click button "Search" at bounding box center [273, 261] width 144 height 19
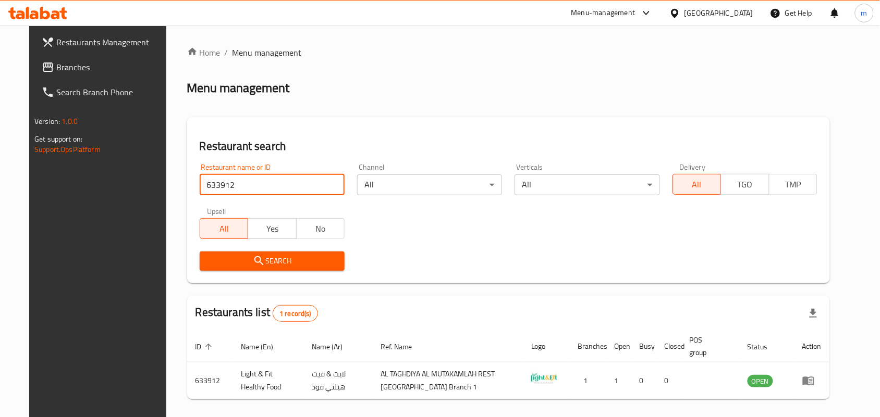
click at [56, 66] on span "Branches" at bounding box center [112, 67] width 112 height 13
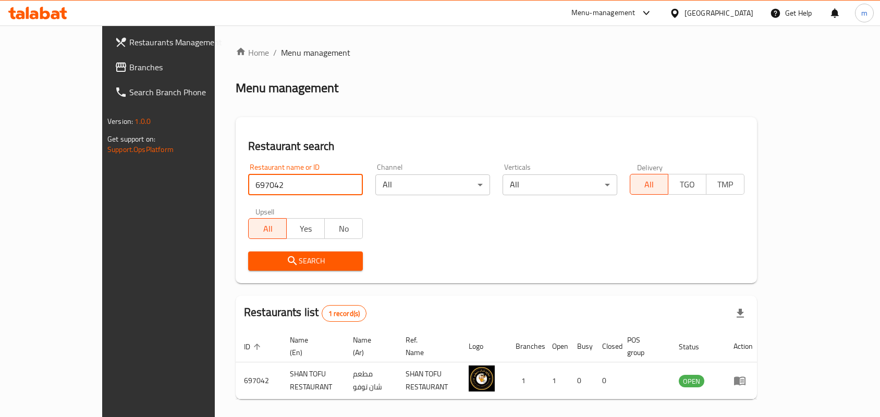
scroll to position [27, 0]
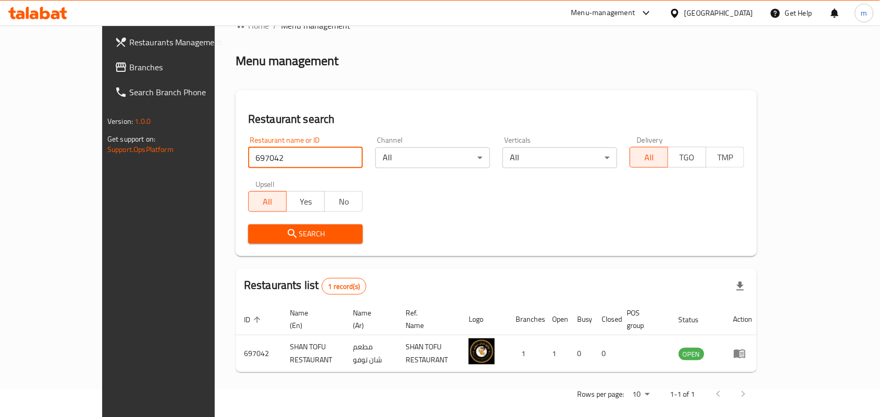
click at [129, 63] on span "Branches" at bounding box center [185, 67] width 112 height 13
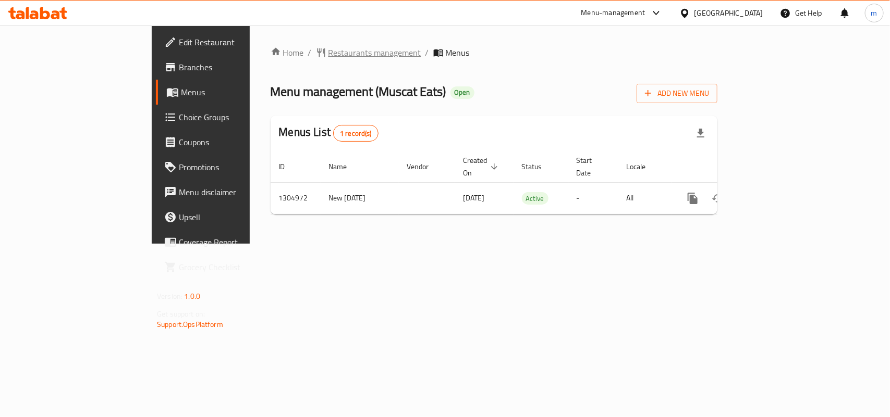
click at [328, 50] on span "Restaurants management" at bounding box center [374, 52] width 93 height 13
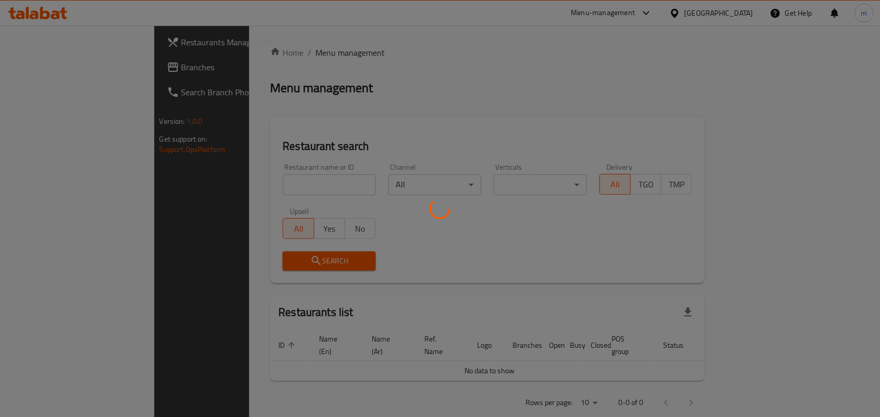
click at [219, 180] on div at bounding box center [440, 208] width 880 height 417
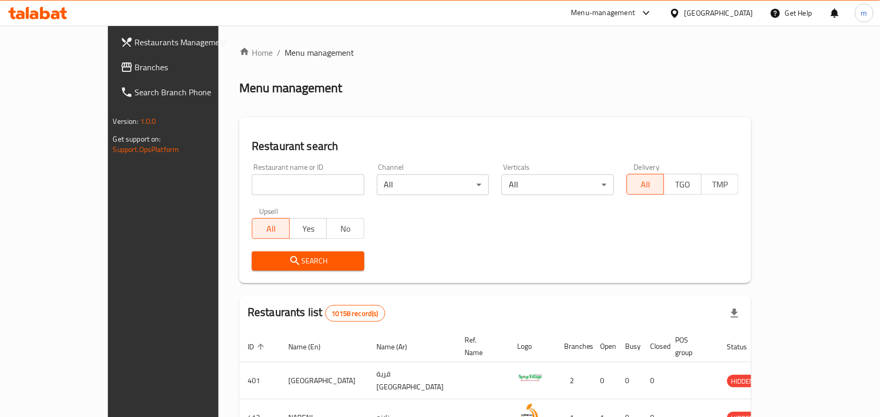
click at [252, 180] on input "search" at bounding box center [308, 185] width 113 height 21
paste input "703505"
type input "703505"
click button "Search" at bounding box center [308, 261] width 113 height 19
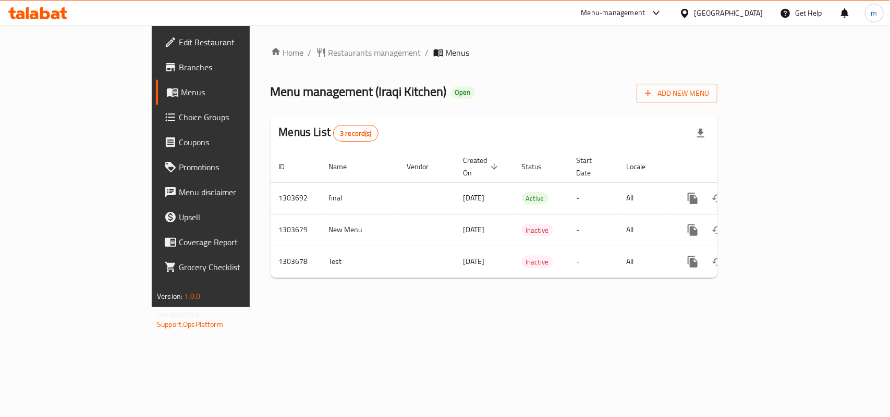
click at [270, 51] on div "Home / Restaurants management / Menus Menu management ( Iraqi Kitchen ) Open Ad…" at bounding box center [493, 166] width 447 height 240
click at [328, 55] on span "Restaurants management" at bounding box center [374, 52] width 93 height 13
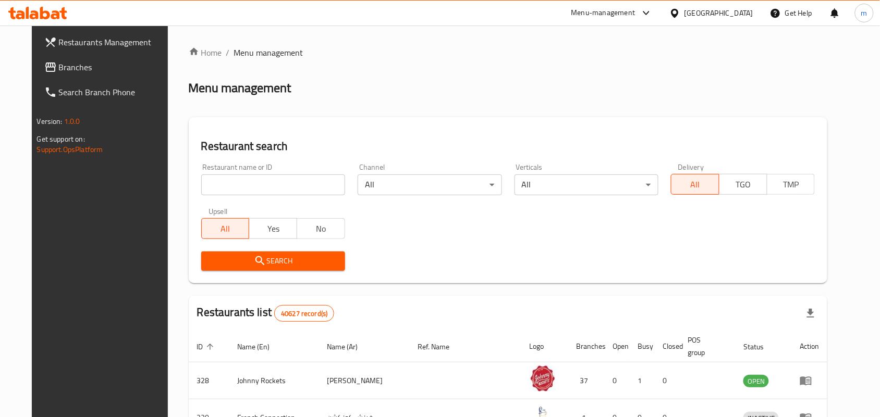
click at [258, 175] on input "search" at bounding box center [273, 185] width 144 height 21
paste input "702926"
type input "702926"
click button "Search" at bounding box center [273, 261] width 144 height 19
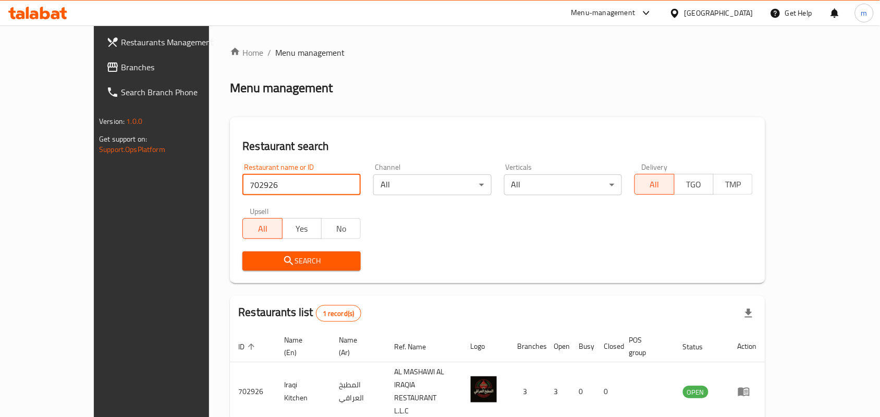
click at [121, 68] on span "Branches" at bounding box center [177, 67] width 112 height 13
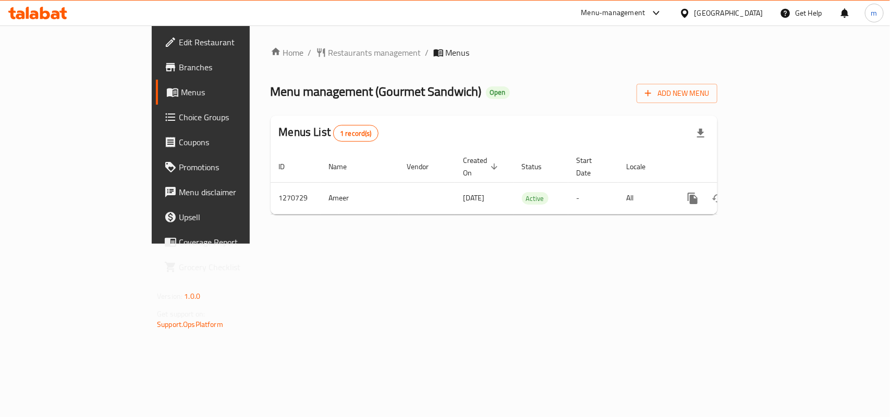
click at [328, 54] on span "Restaurants management" at bounding box center [374, 52] width 93 height 13
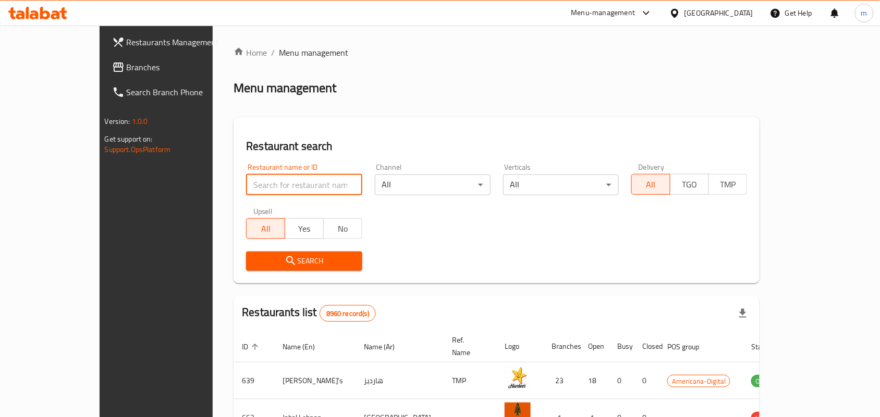
click at [249, 186] on input "search" at bounding box center [304, 185] width 116 height 21
paste input "689334"
type input "689334"
click button "Search" at bounding box center [304, 261] width 116 height 19
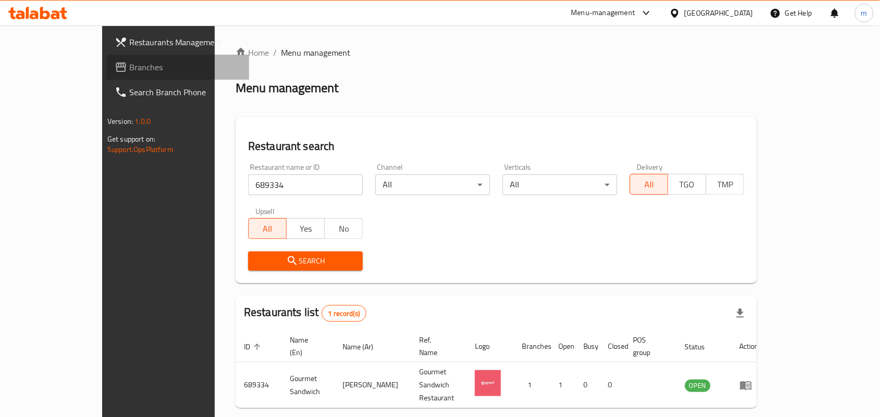
click at [129, 68] on span "Branches" at bounding box center [185, 67] width 112 height 13
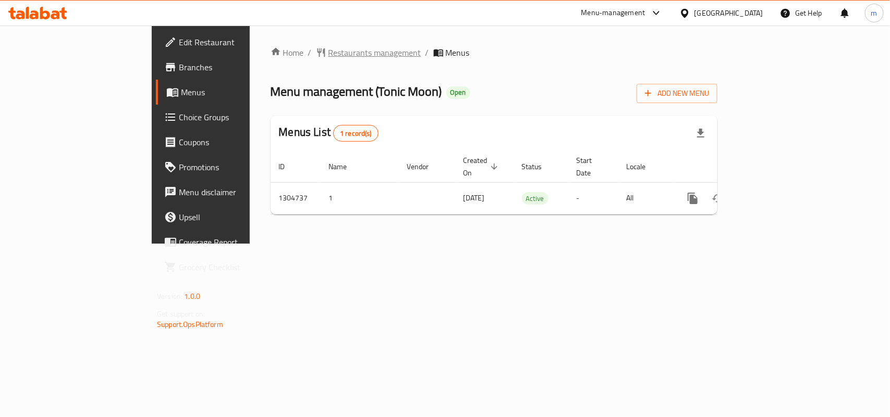
click at [328, 58] on span "Restaurants management" at bounding box center [374, 52] width 93 height 13
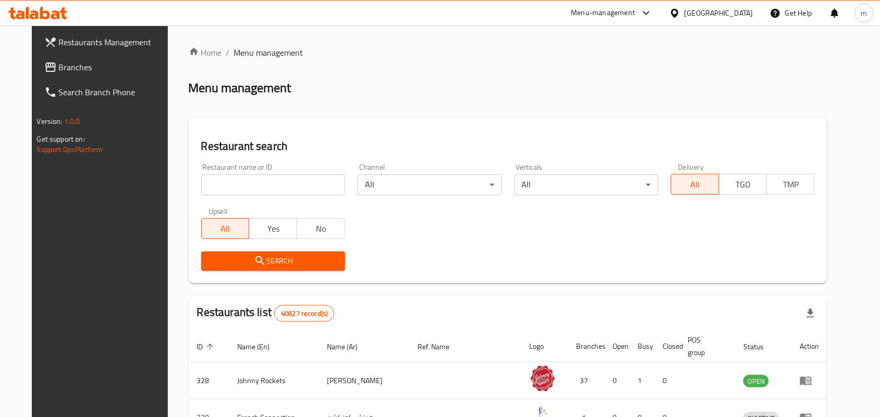
click at [236, 191] on input "search" at bounding box center [273, 185] width 144 height 21
paste input "703386"
type input "703386"
click button "Search" at bounding box center [273, 261] width 144 height 19
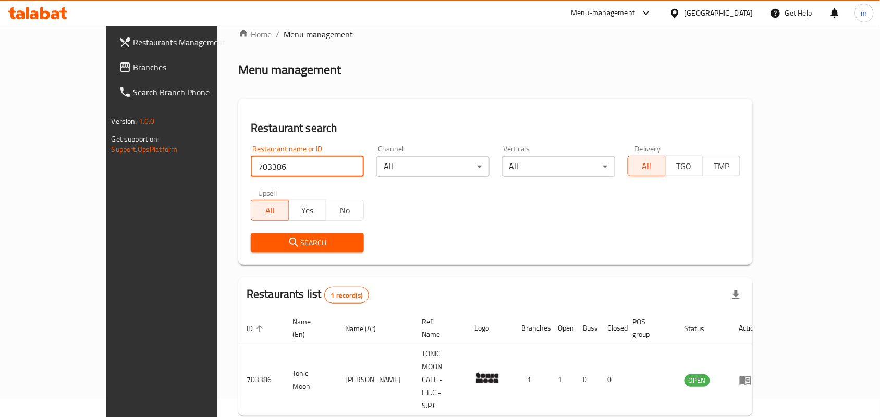
scroll to position [27, 0]
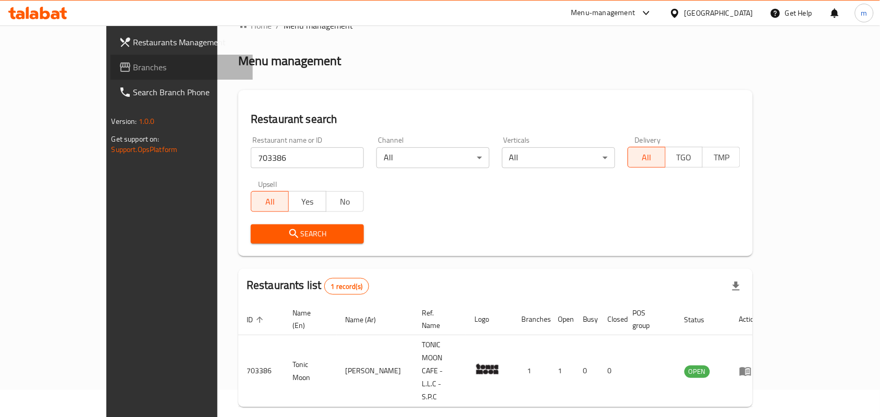
click at [133, 67] on span "Branches" at bounding box center [189, 67] width 112 height 13
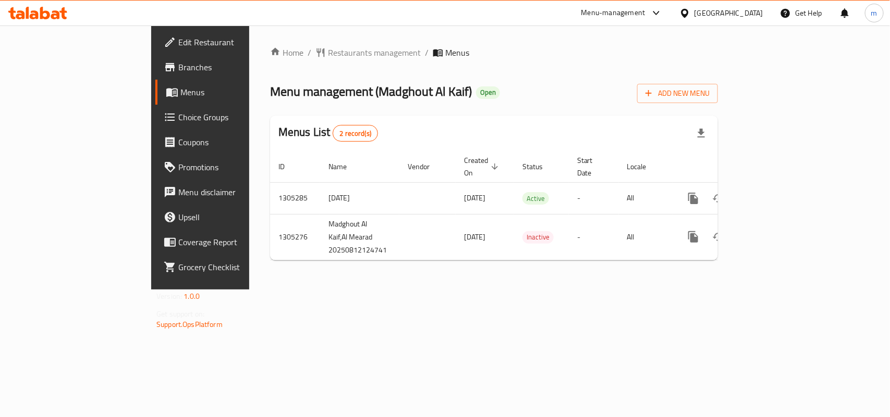
click at [328, 52] on span "Restaurants management" at bounding box center [374, 52] width 93 height 13
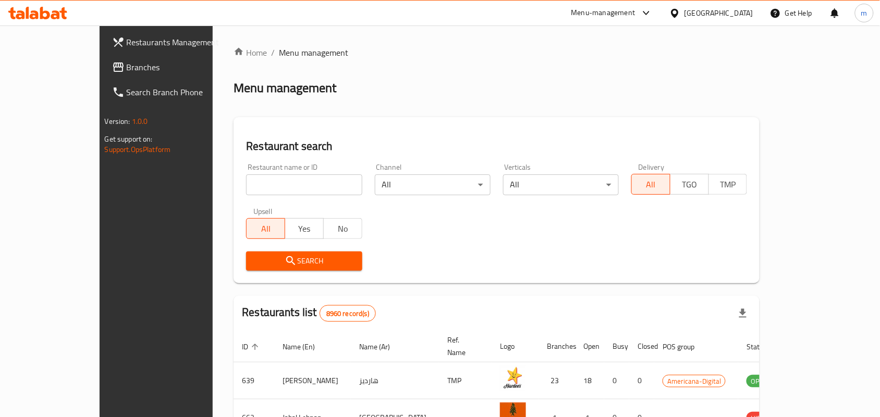
click at [246, 179] on input "search" at bounding box center [304, 185] width 116 height 21
paste input "703673"
type input "703673"
click button "Search" at bounding box center [304, 261] width 116 height 19
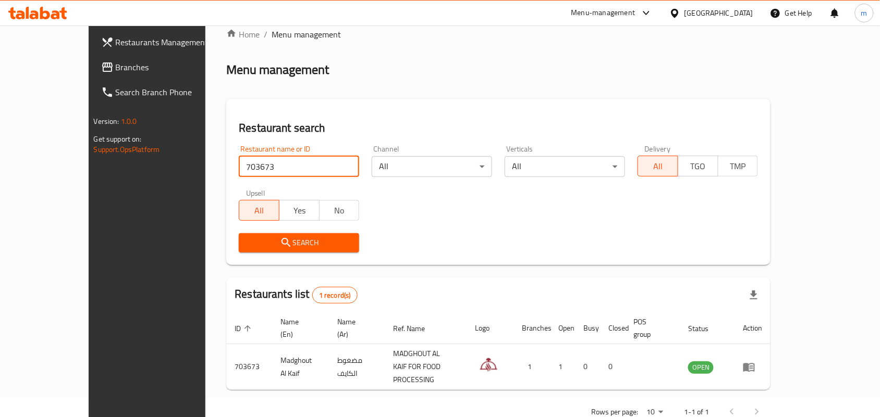
scroll to position [27, 0]
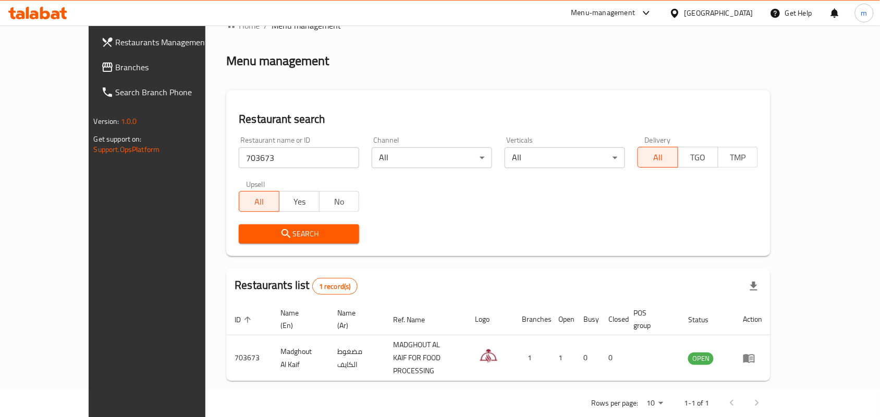
click at [116, 66] on span "Branches" at bounding box center [172, 67] width 112 height 13
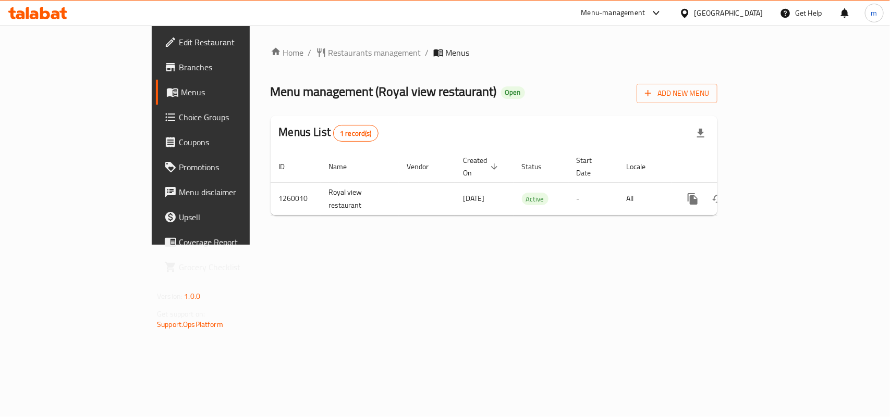
click at [328, 51] on span "Restaurants management" at bounding box center [374, 52] width 93 height 13
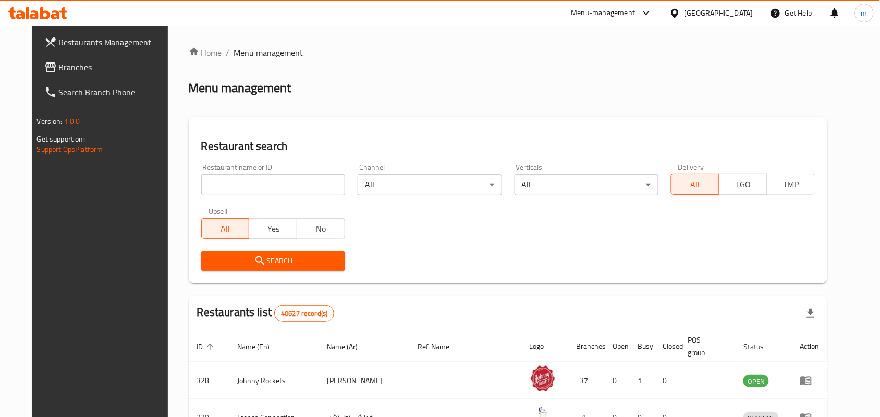
click at [240, 180] on input "search" at bounding box center [273, 185] width 144 height 21
paste input "684803"
type input "684803"
click button "Search" at bounding box center [273, 261] width 144 height 19
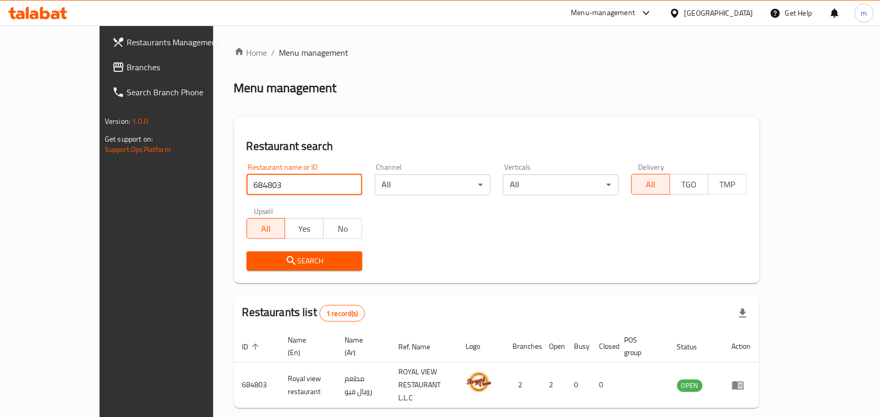
scroll to position [27, 0]
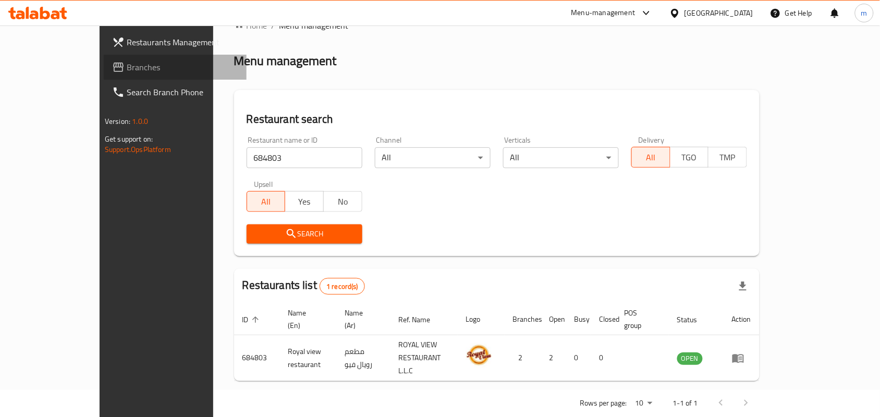
click at [127, 67] on span "Branches" at bounding box center [183, 67] width 112 height 13
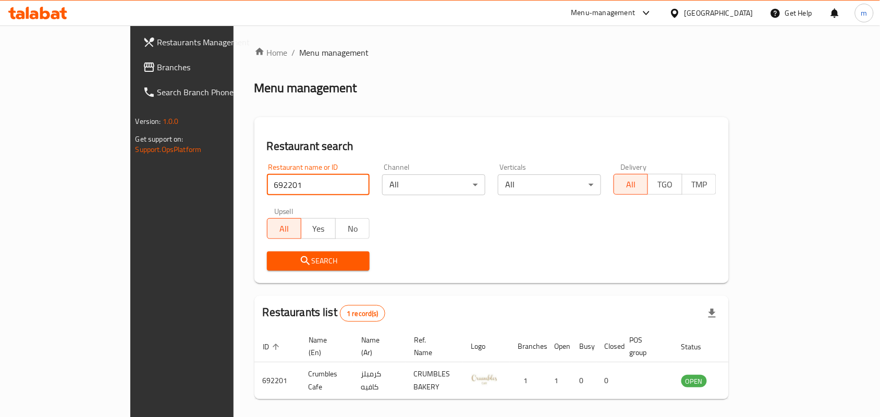
click at [157, 67] on span "Branches" at bounding box center [213, 67] width 112 height 13
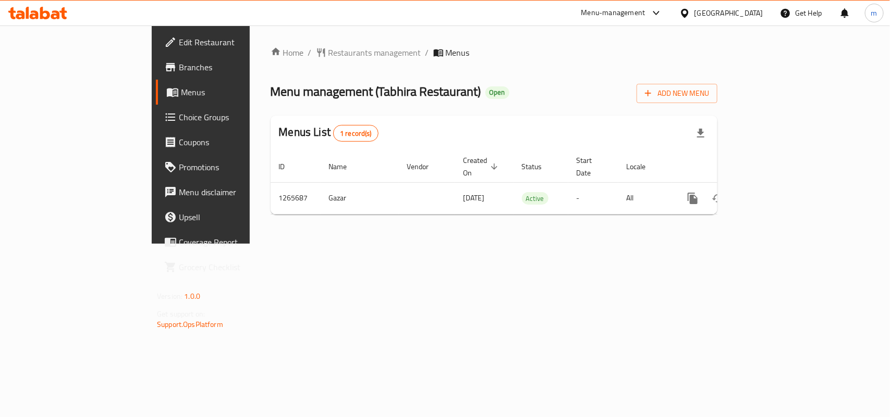
click at [328, 48] on span "Restaurants management" at bounding box center [374, 52] width 93 height 13
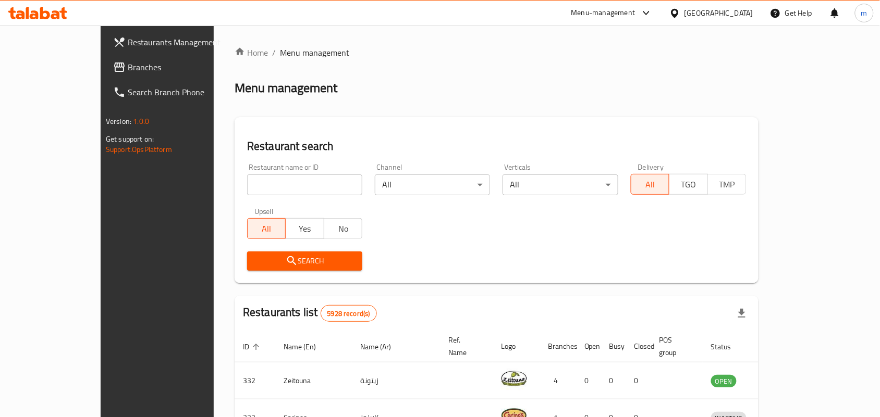
click at [265, 182] on input "search" at bounding box center [304, 185] width 115 height 21
paste input "686909"
type input "686909"
click button "Search" at bounding box center [304, 261] width 115 height 19
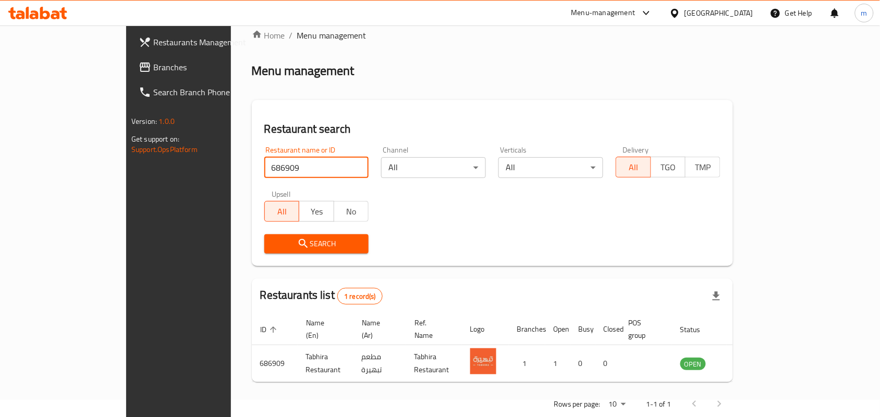
scroll to position [27, 0]
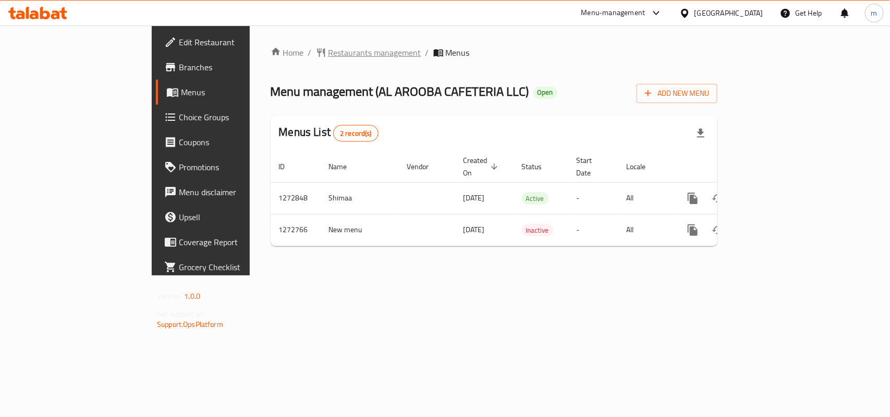
click at [328, 48] on span "Restaurants management" at bounding box center [374, 52] width 93 height 13
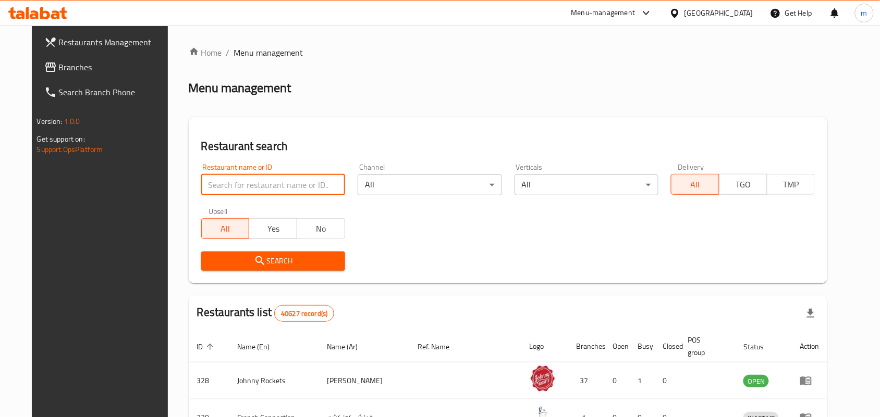
click at [247, 181] on input "search" at bounding box center [273, 185] width 144 height 21
paste input "690290"
type input "690290"
click button "Search" at bounding box center [273, 261] width 144 height 19
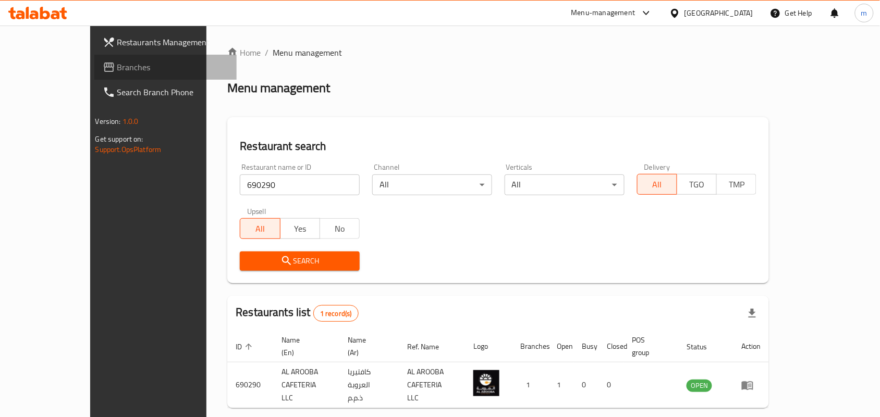
click at [117, 66] on span "Branches" at bounding box center [173, 67] width 112 height 13
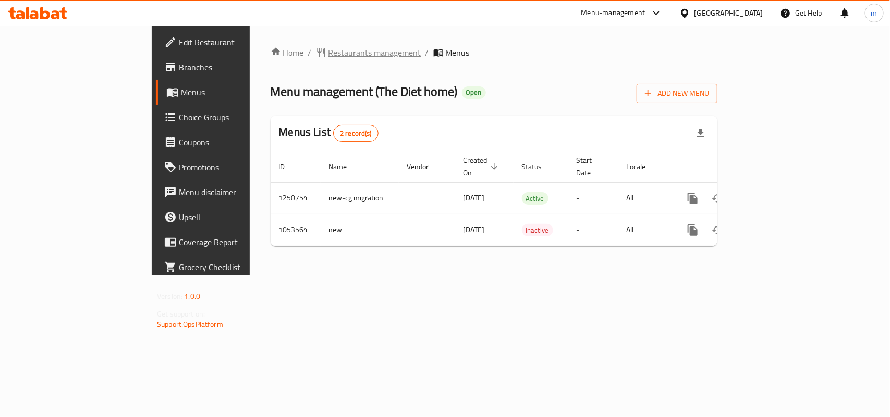
click at [328, 46] on span "Restaurants management" at bounding box center [374, 52] width 93 height 13
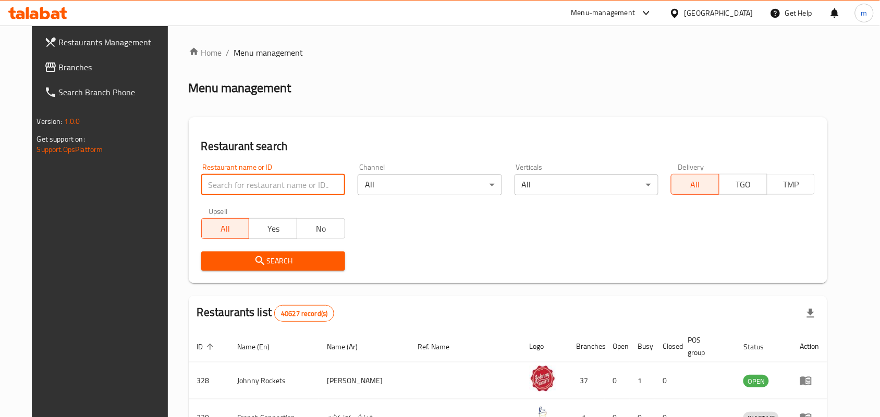
click at [248, 189] on input "search" at bounding box center [273, 185] width 144 height 21
paste input "662657"
type input "662657"
click button "Search" at bounding box center [273, 261] width 144 height 19
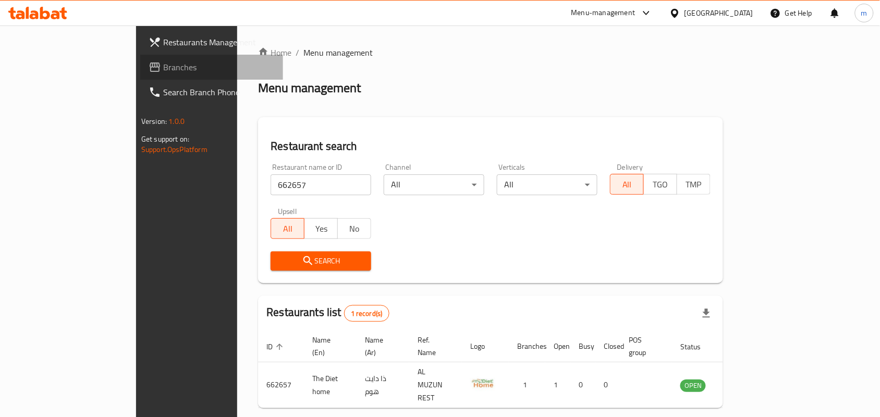
click at [163, 69] on span "Branches" at bounding box center [219, 67] width 112 height 13
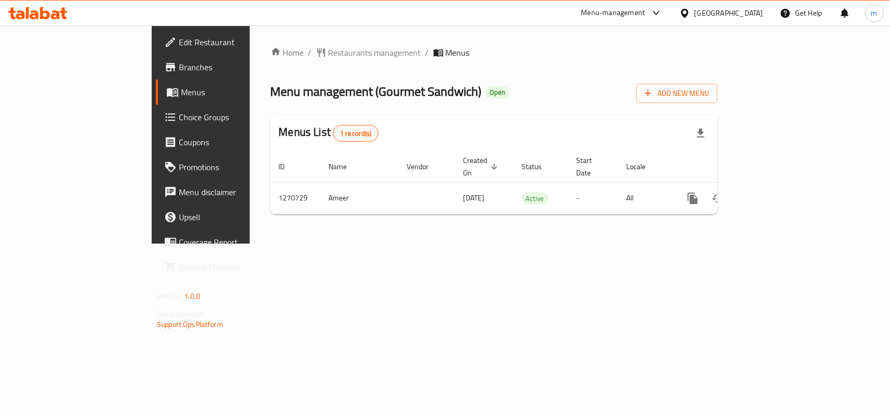
click at [328, 51] on span "Restaurants management" at bounding box center [374, 52] width 93 height 13
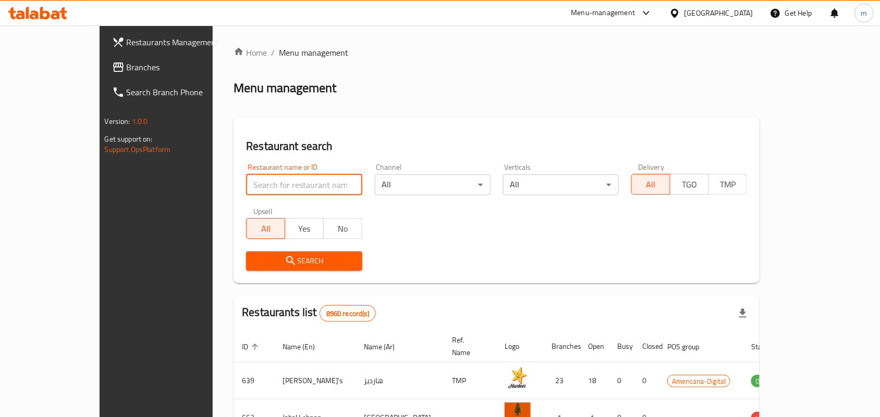
click at [246, 183] on input "search" at bounding box center [304, 185] width 116 height 21
paste input "689334"
type input "689334"
click button "Search" at bounding box center [304, 261] width 116 height 19
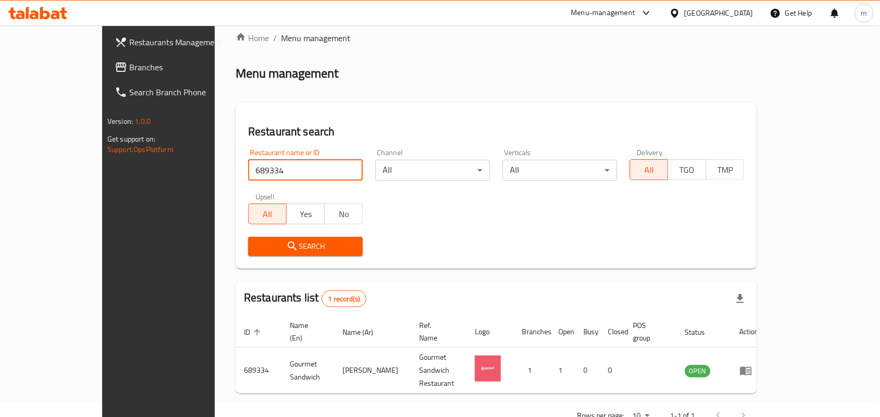
scroll to position [27, 0]
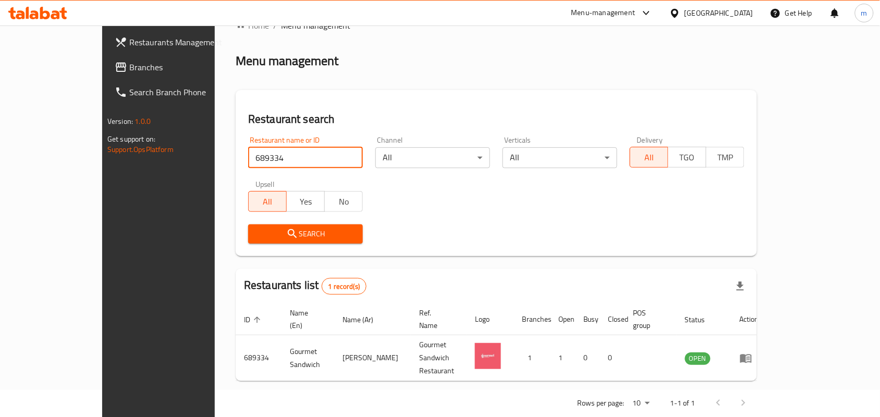
click at [129, 64] on span "Branches" at bounding box center [185, 67] width 112 height 13
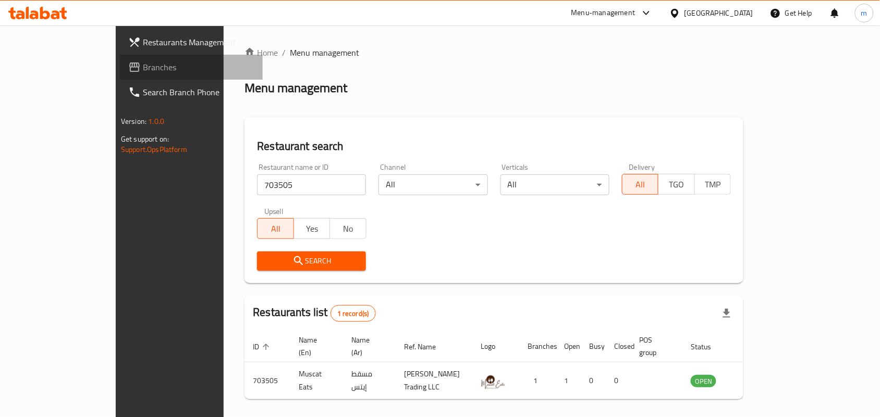
click at [143, 63] on span "Branches" at bounding box center [199, 67] width 112 height 13
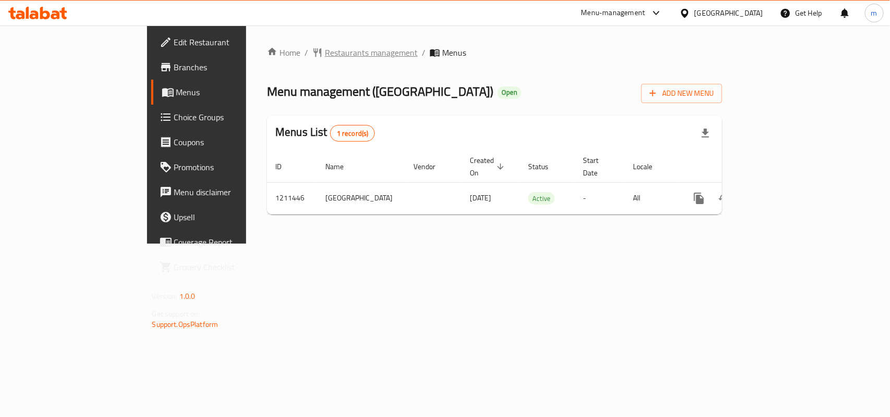
click at [325, 50] on span "Restaurants management" at bounding box center [371, 52] width 93 height 13
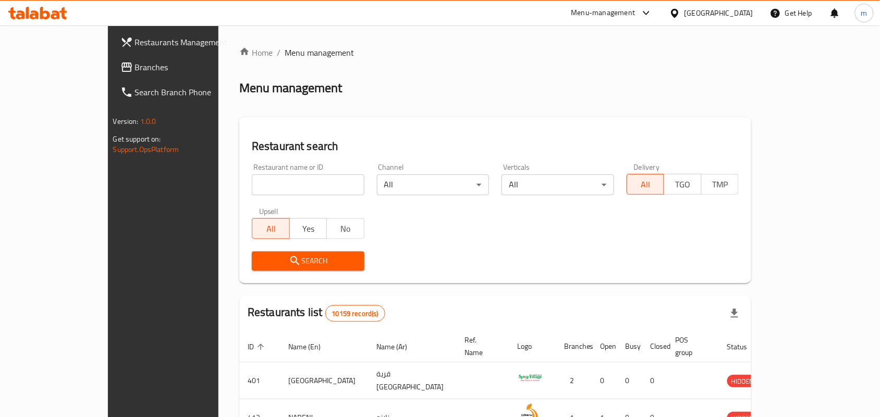
click at [254, 186] on input "search" at bounding box center [308, 185] width 113 height 21
paste input "671361"
type input "671361"
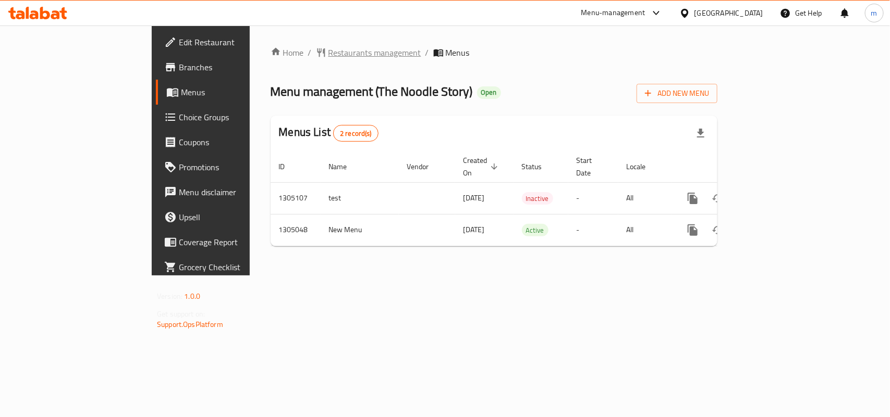
click at [328, 47] on span "Restaurants management" at bounding box center [374, 52] width 93 height 13
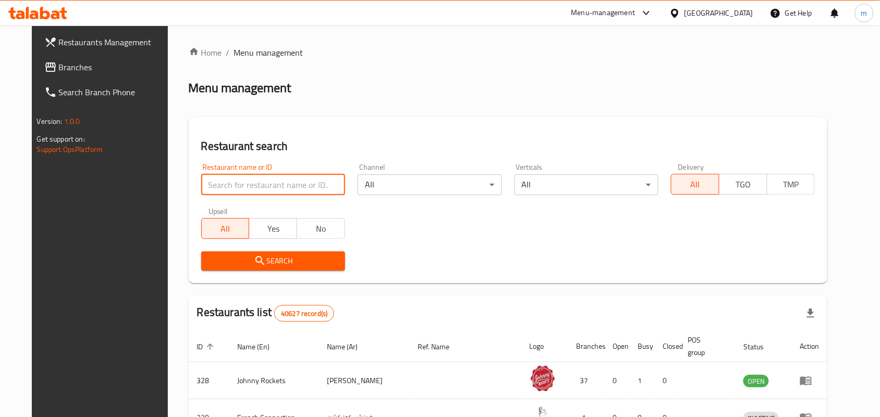
click at [274, 187] on input "search" at bounding box center [273, 185] width 144 height 21
paste input "703529"
type input "703529"
click button "Search" at bounding box center [273, 261] width 144 height 19
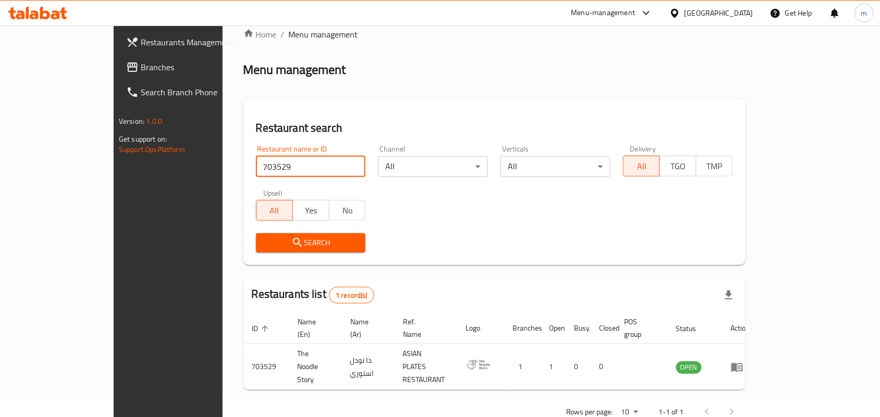
scroll to position [27, 0]
